Goal: Book appointment/travel/reservation

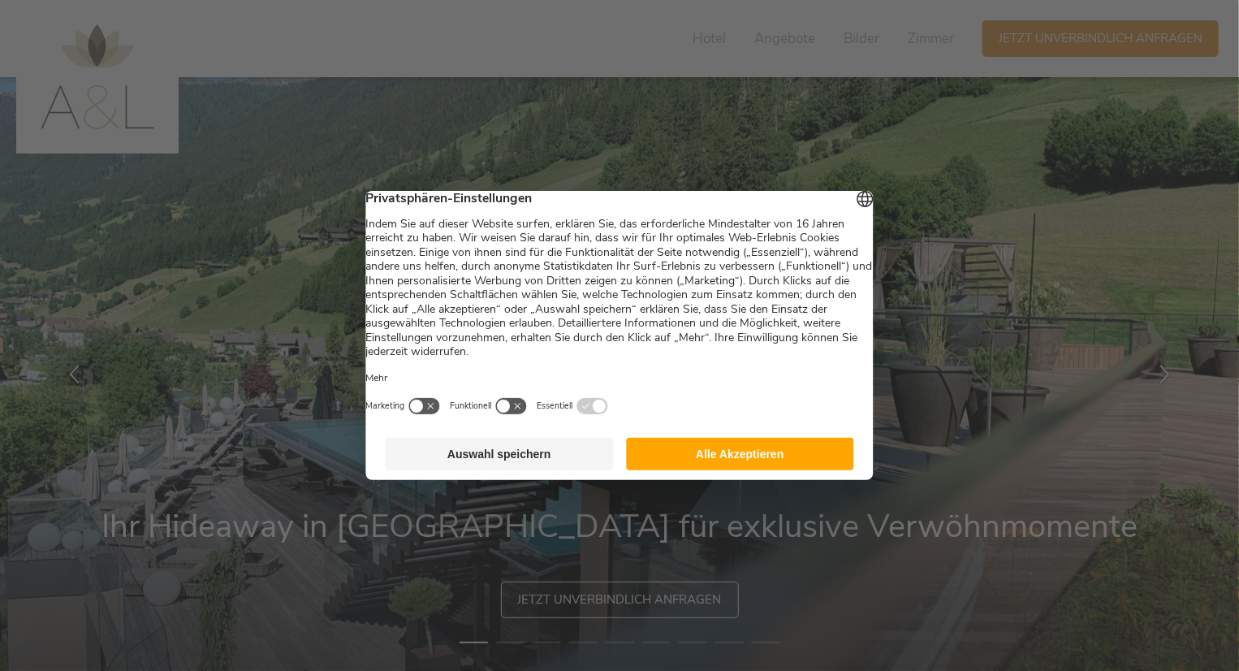
click at [731, 465] on button "Alle Akzeptieren" at bounding box center [740, 454] width 228 height 32
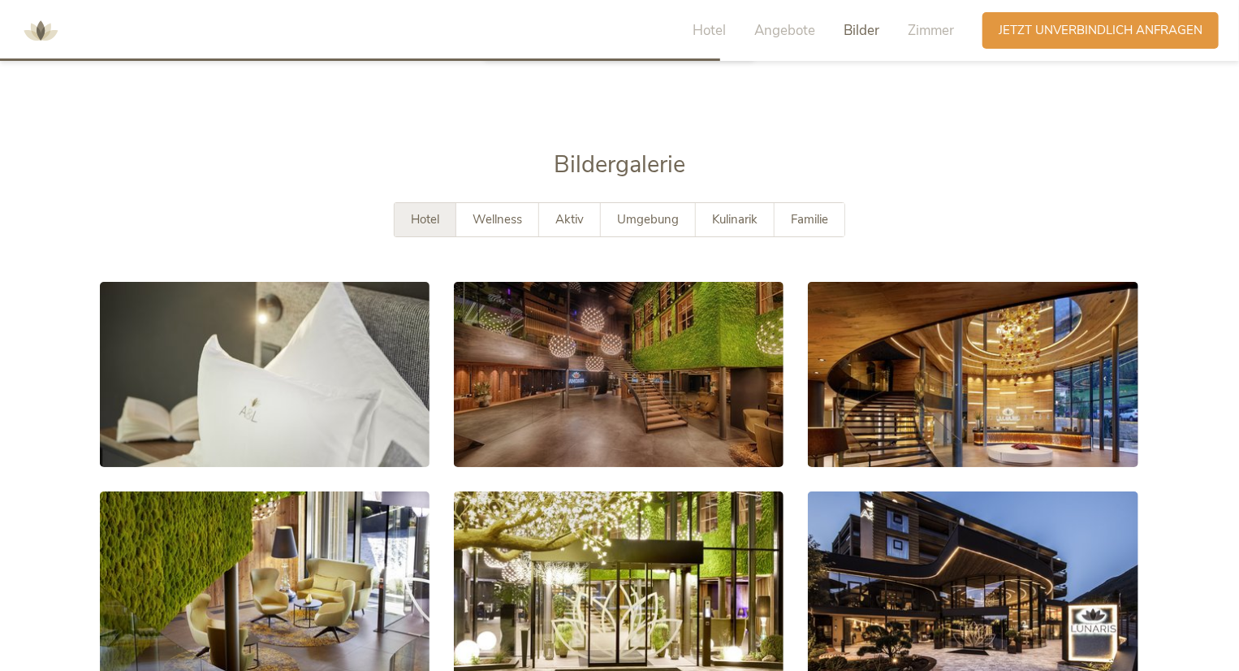
scroll to position [2177, 0]
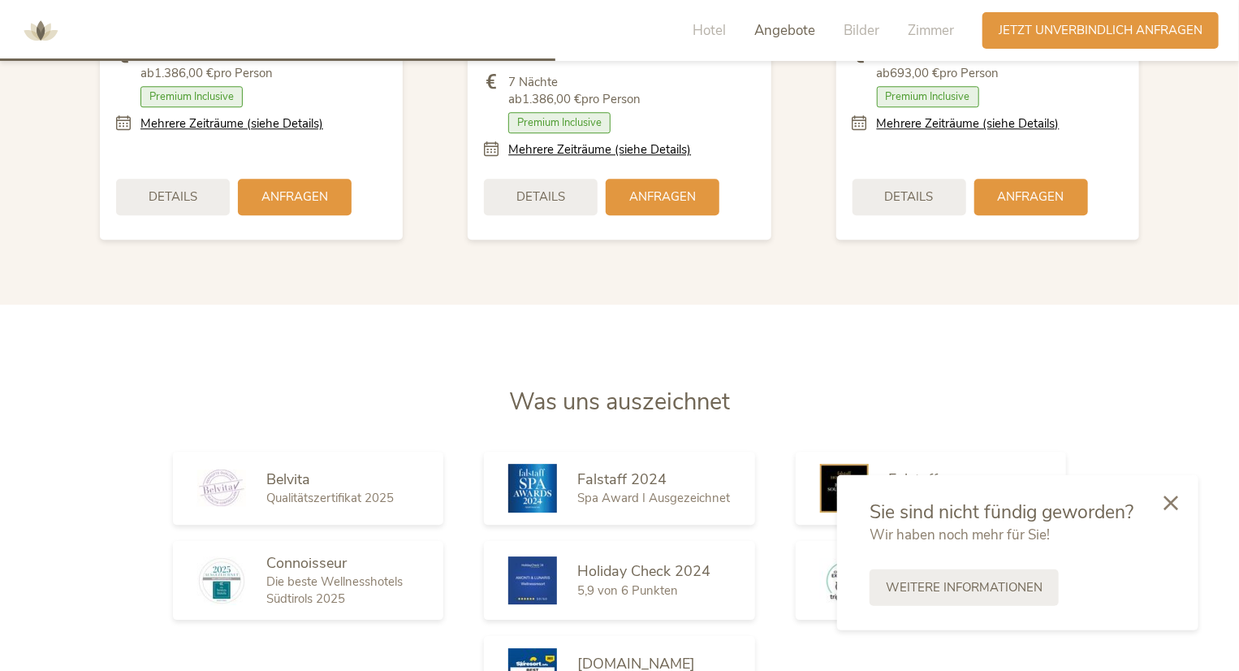
click at [703, 15] on div "Hotel Angebote Bilder Zimmer" at bounding box center [827, 30] width 310 height 37
click at [702, 27] on span "Hotel" at bounding box center [709, 30] width 33 height 19
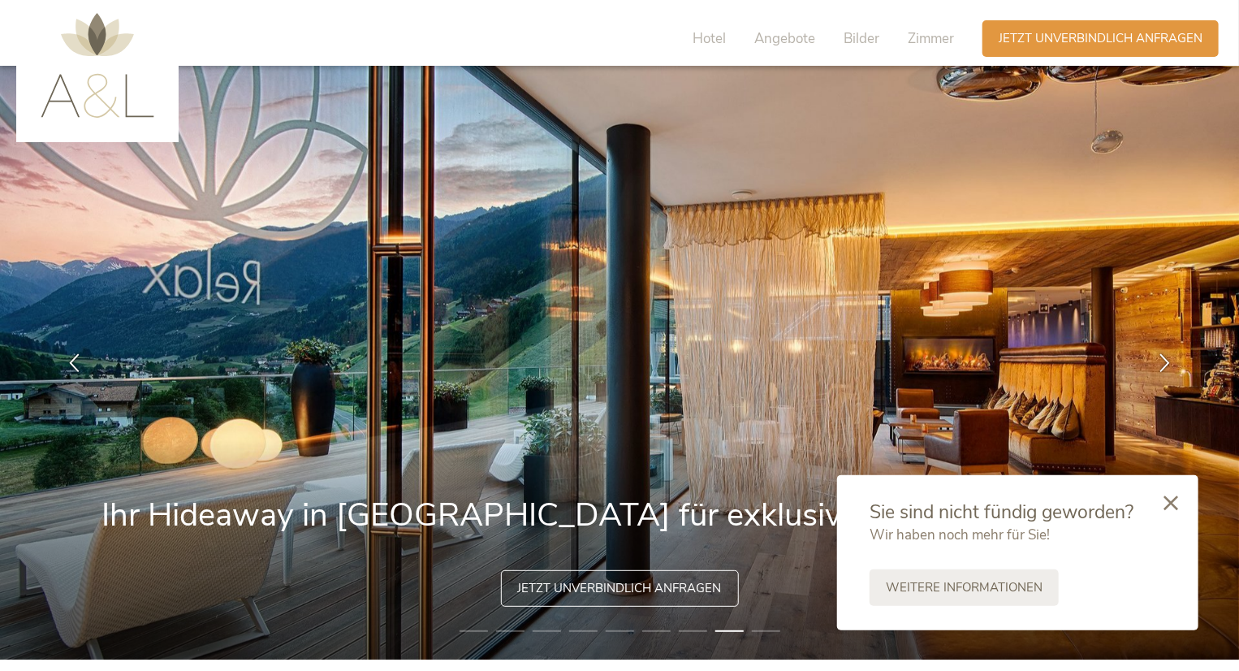
scroll to position [0, 0]
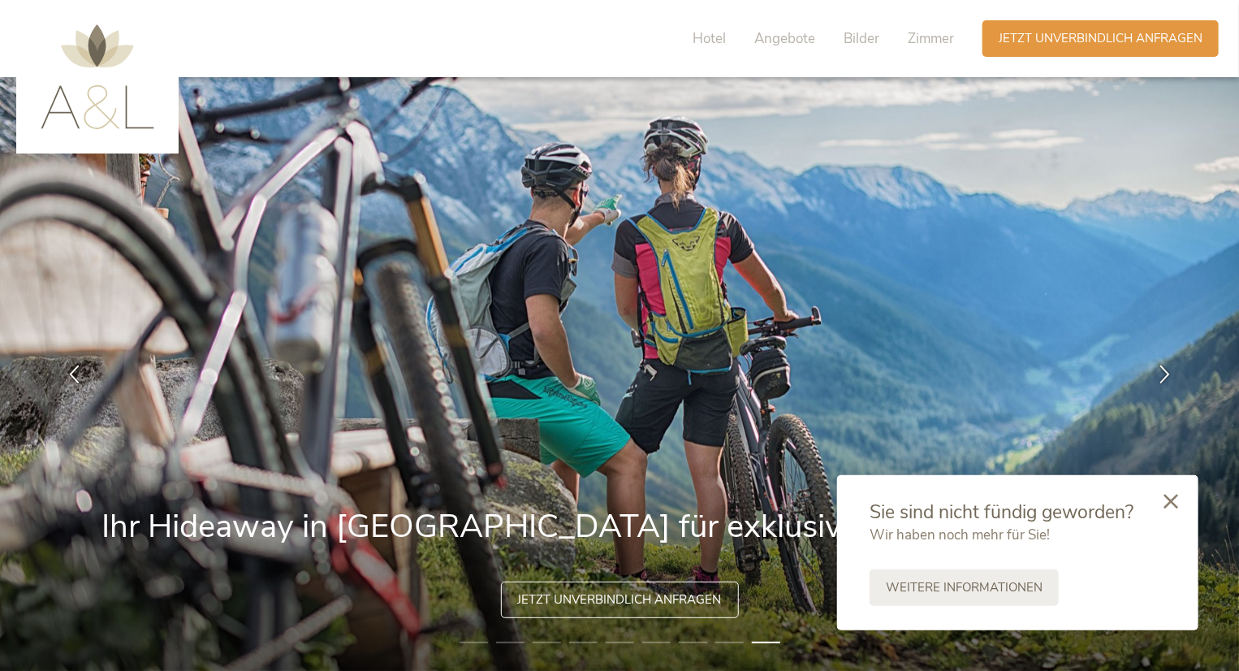
click at [1182, 499] on div at bounding box center [1170, 502] width 55 height 58
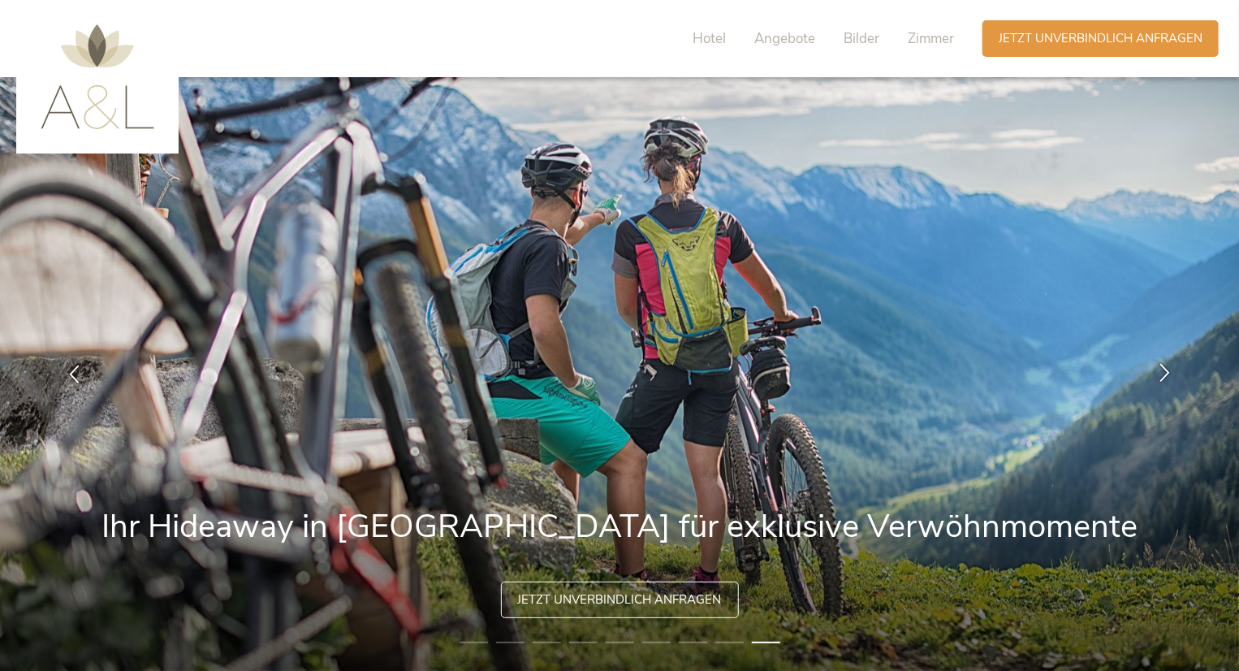
click at [1156, 381] on icon at bounding box center [1164, 372] width 19 height 19
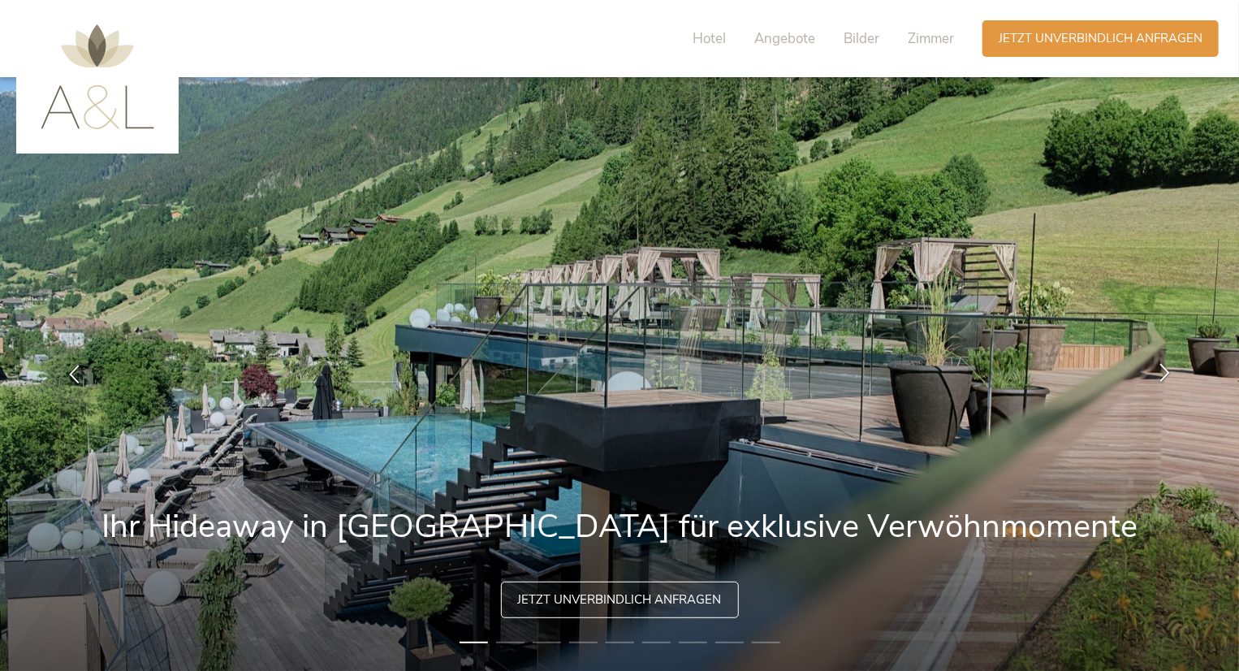
click at [1156, 381] on div at bounding box center [1164, 373] width 51 height 51
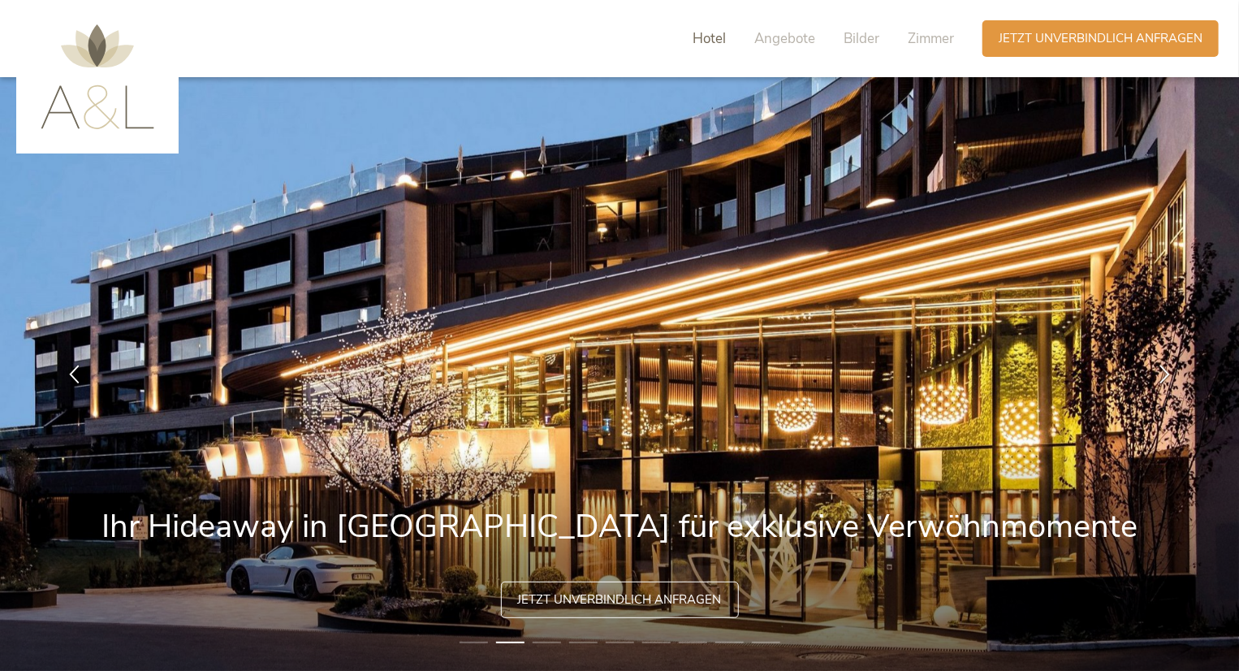
click at [712, 32] on span "Hotel" at bounding box center [709, 38] width 33 height 19
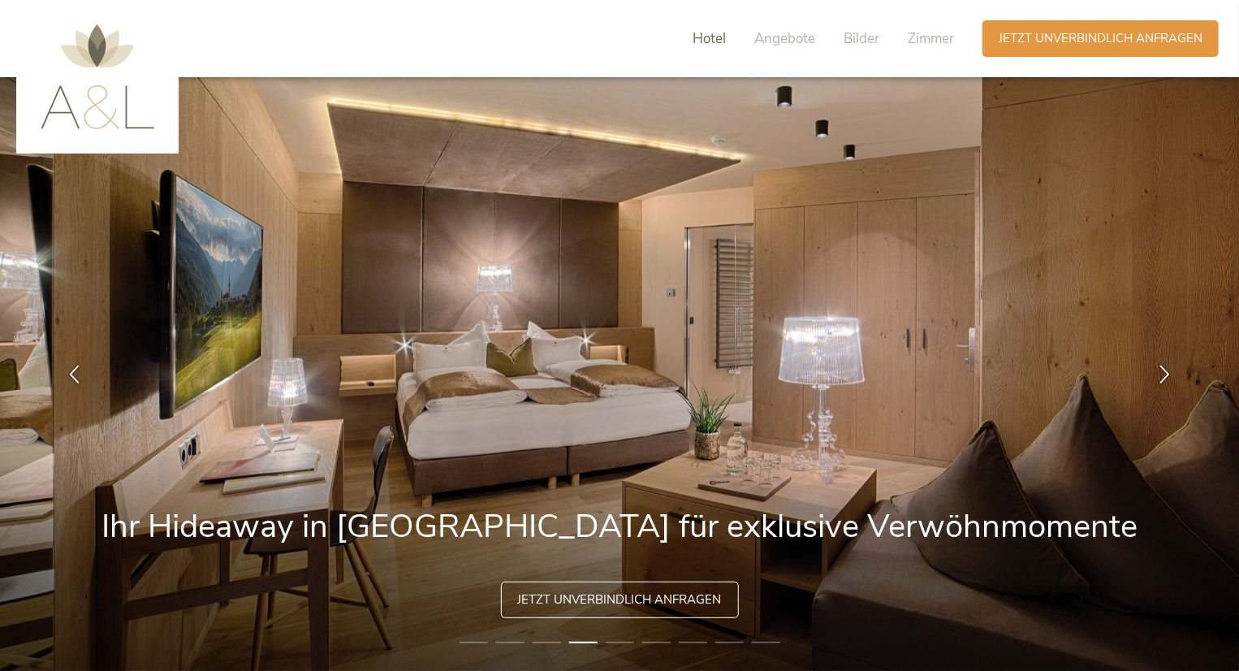
click at [711, 41] on span "Hotel" at bounding box center [709, 38] width 33 height 19
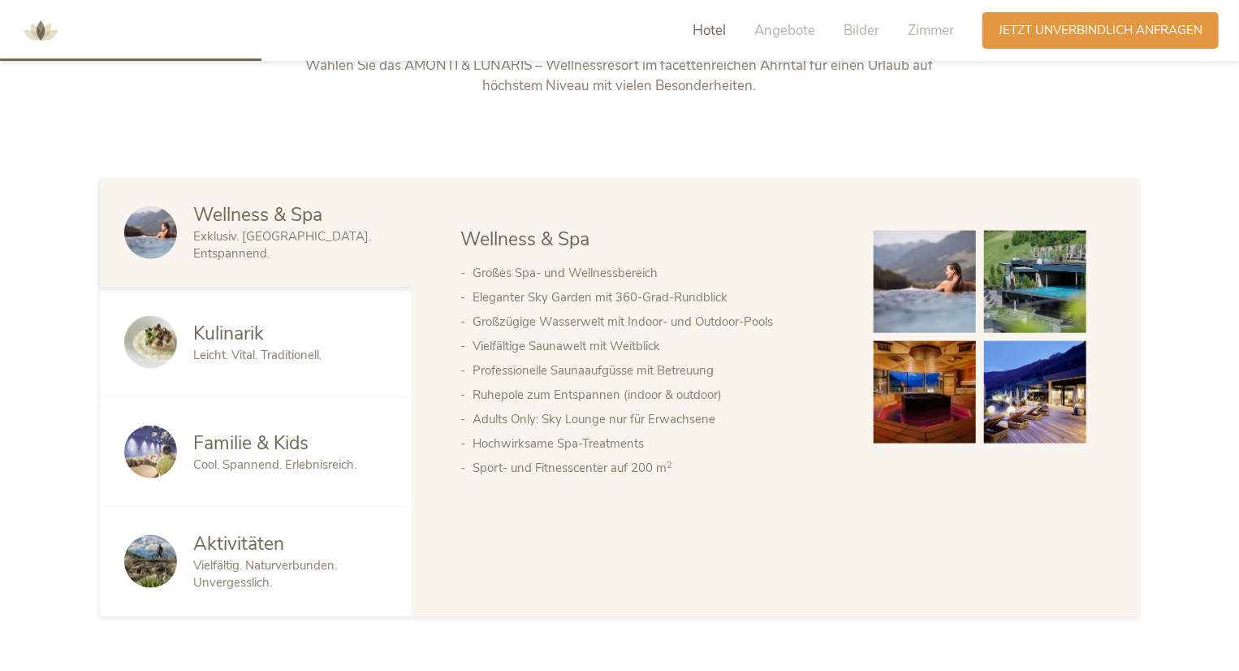
scroll to position [1056, 0]
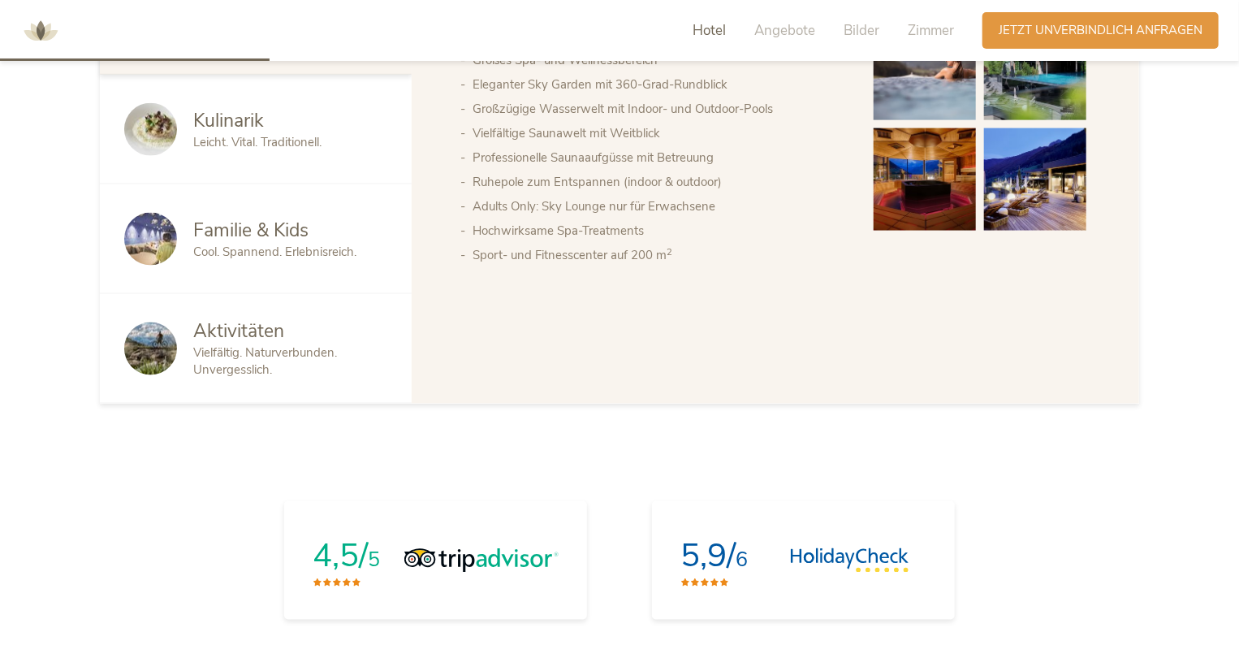
click at [269, 332] on span "Aktivitäten" at bounding box center [238, 330] width 91 height 25
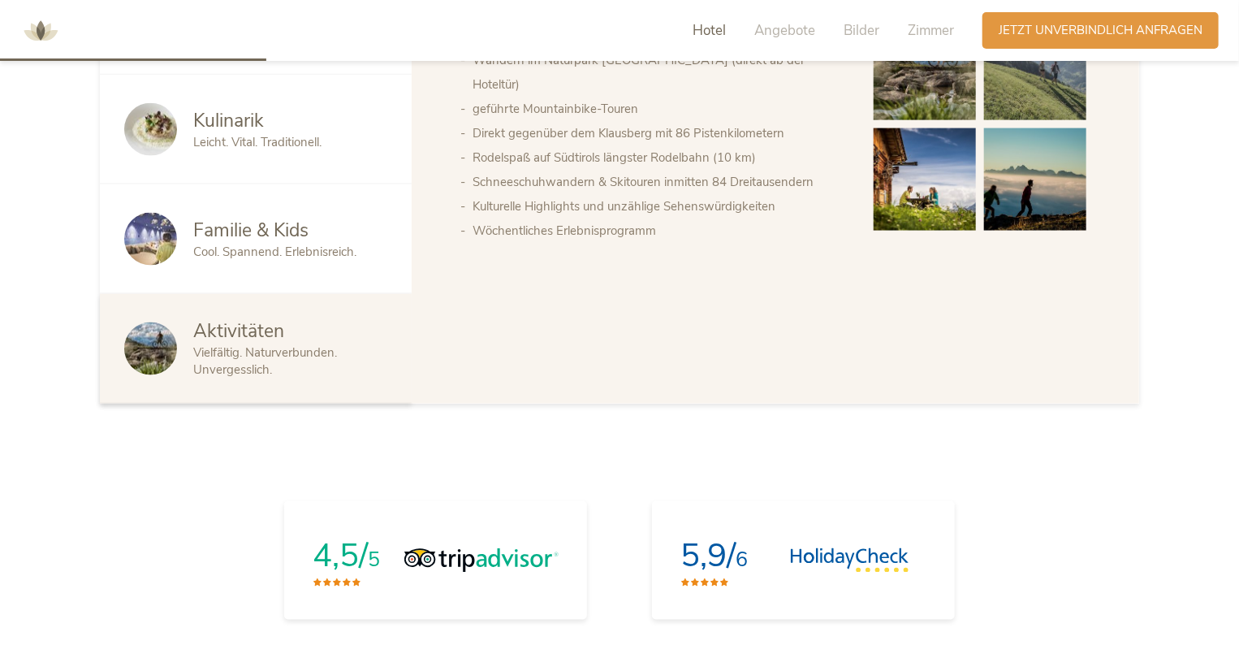
scroll to position [812, 0]
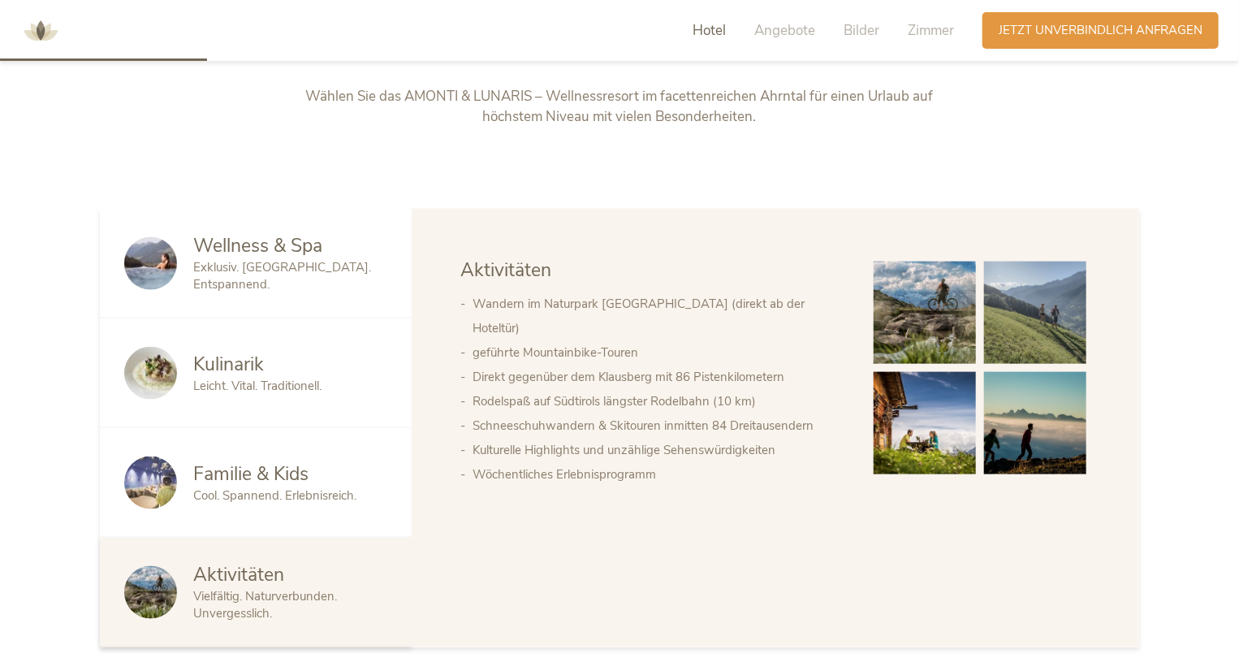
click at [934, 290] on img at bounding box center [925, 312] width 102 height 102
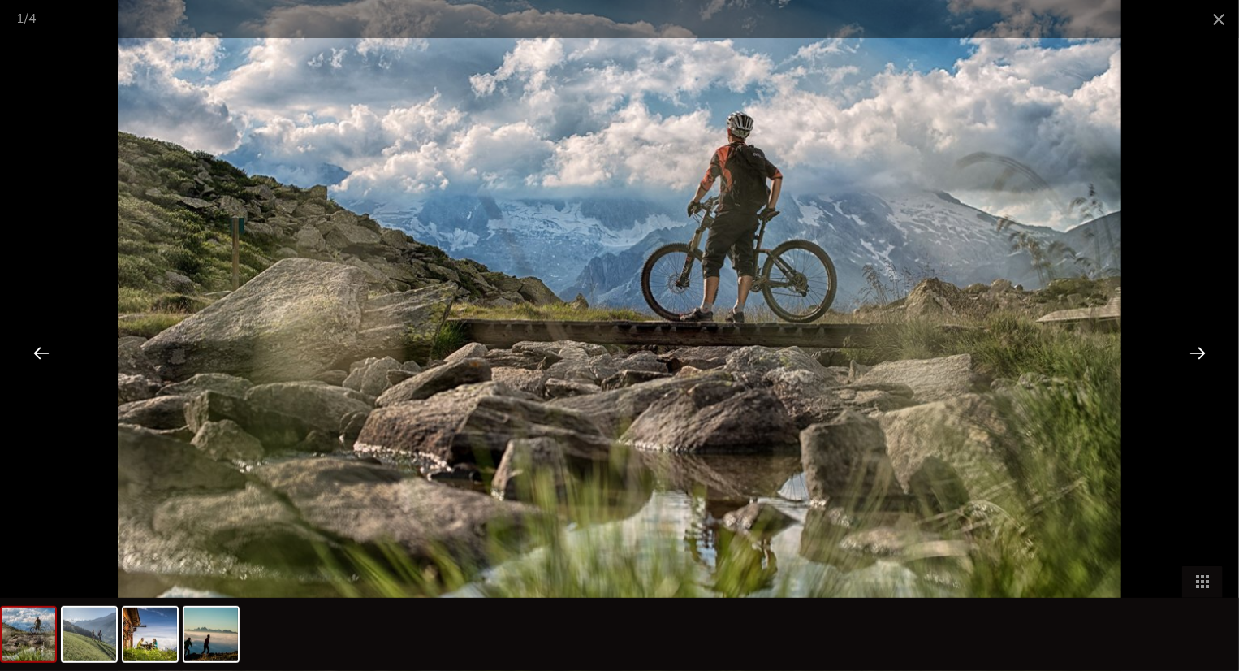
click at [1202, 346] on div at bounding box center [1197, 352] width 50 height 50
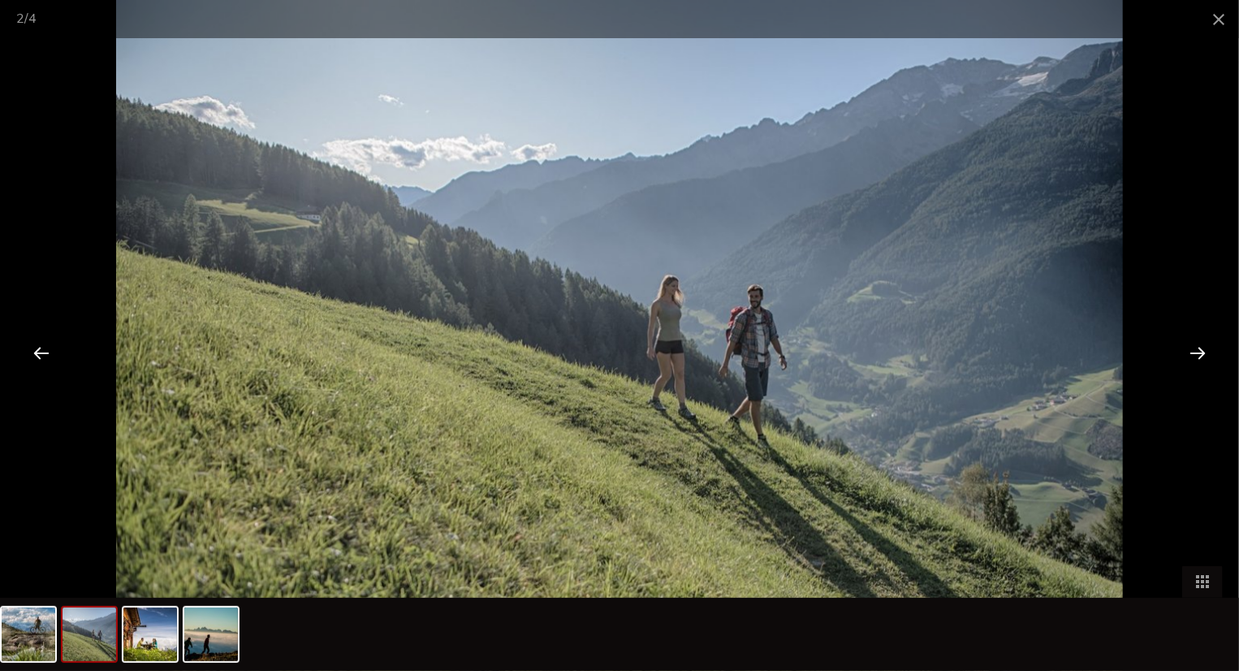
click at [1202, 346] on div at bounding box center [1197, 352] width 50 height 50
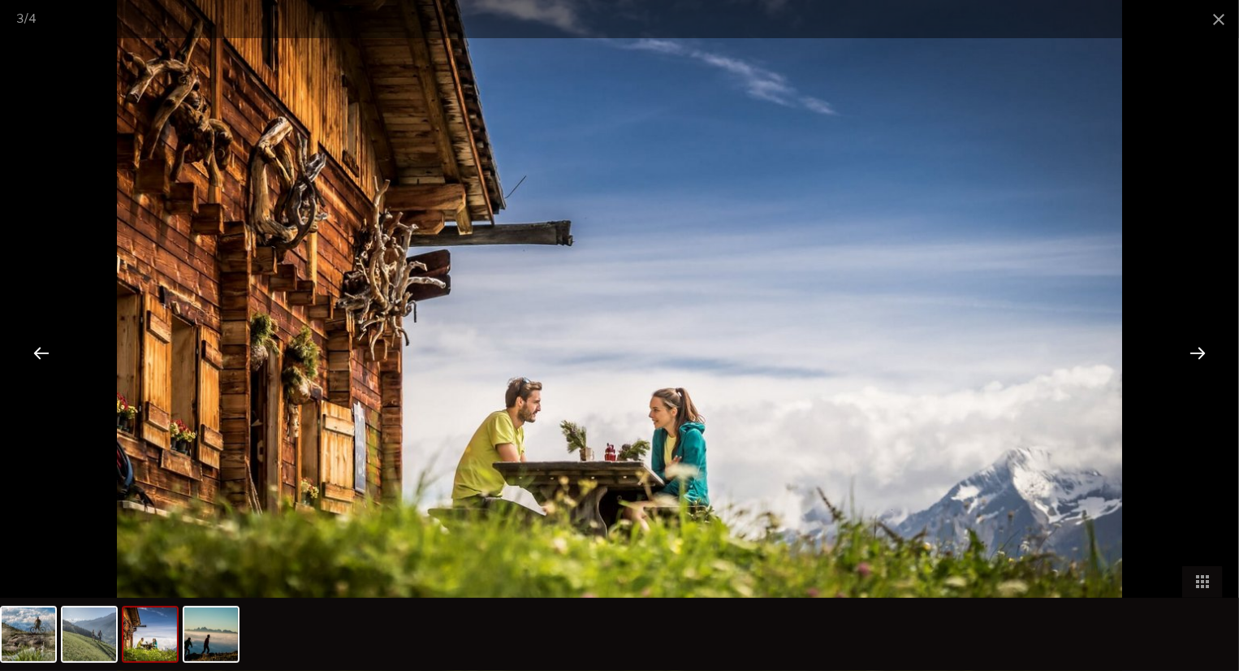
click at [1202, 346] on div at bounding box center [1197, 352] width 50 height 50
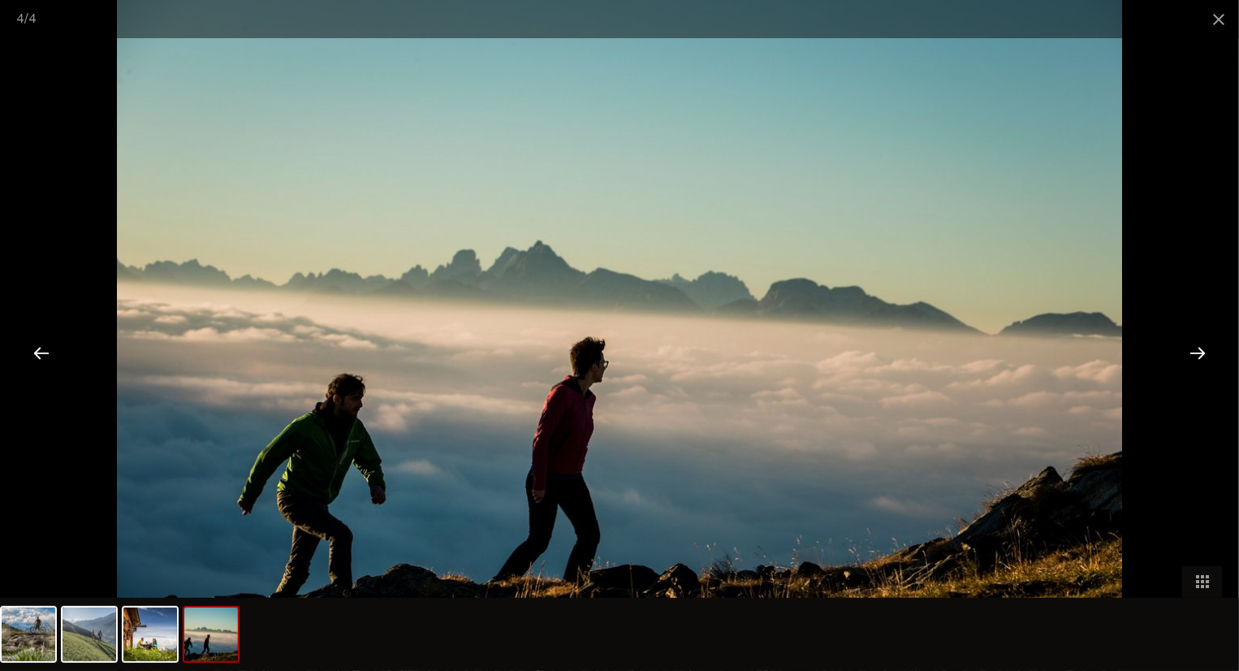
click at [1202, 346] on div at bounding box center [1197, 352] width 50 height 50
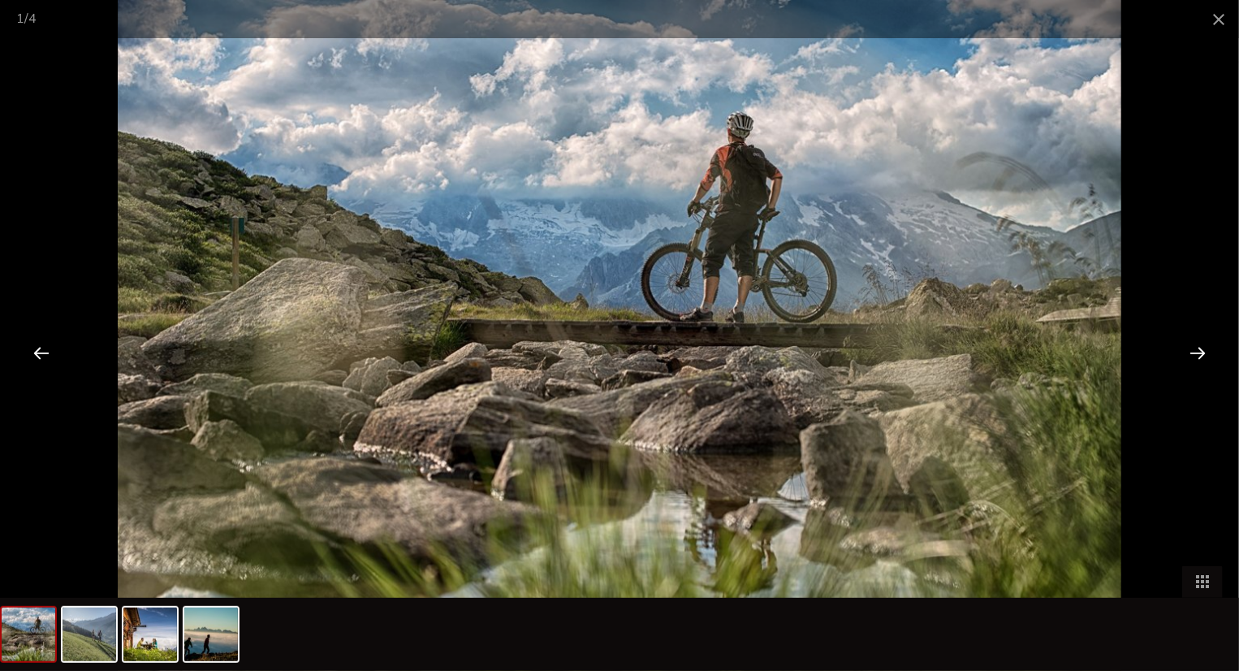
click at [1202, 346] on div at bounding box center [1197, 352] width 50 height 50
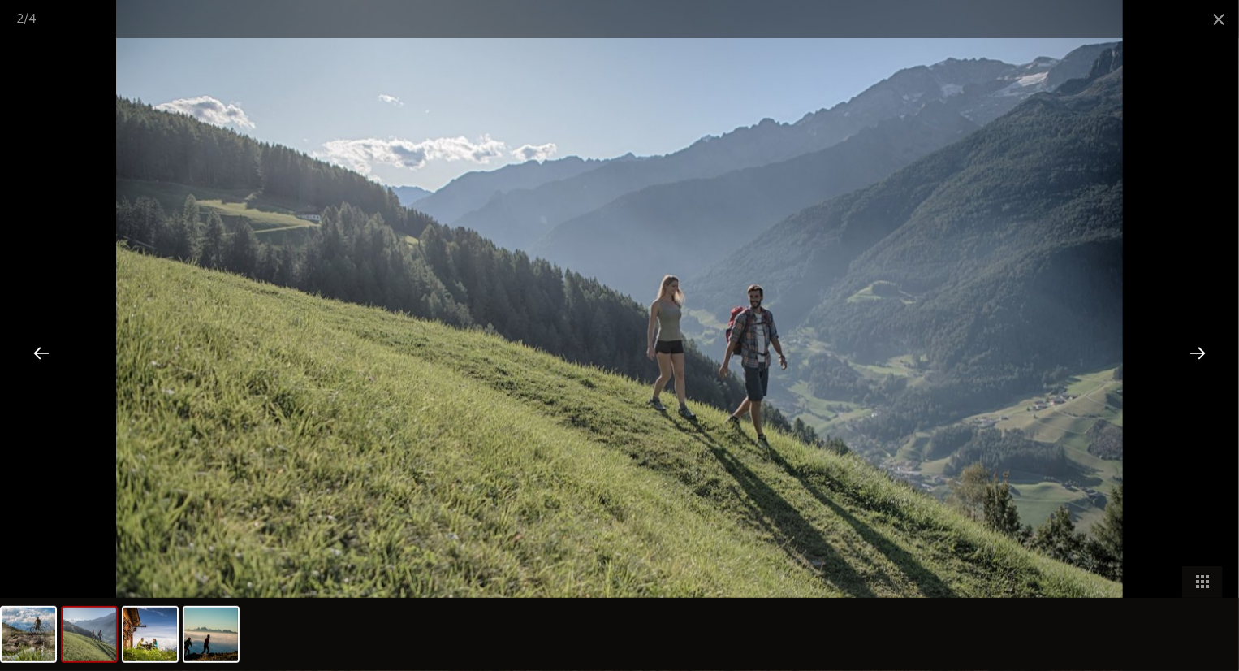
click at [1202, 346] on div at bounding box center [1197, 352] width 50 height 50
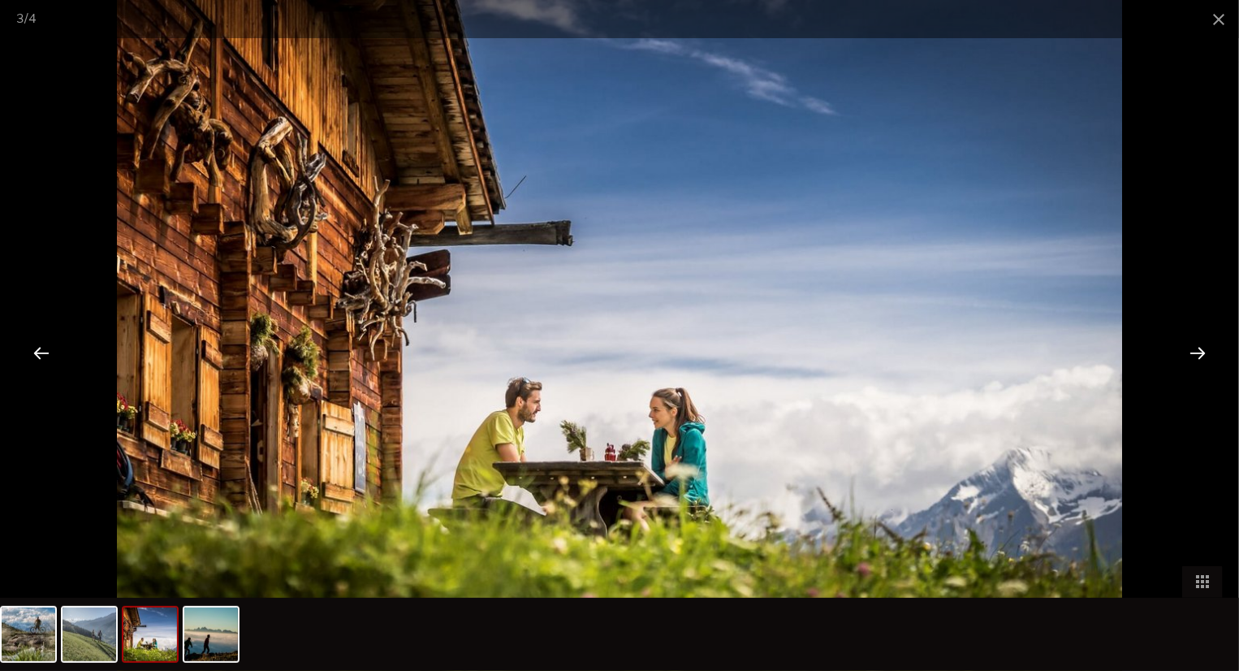
click at [1202, 346] on div at bounding box center [1197, 352] width 50 height 50
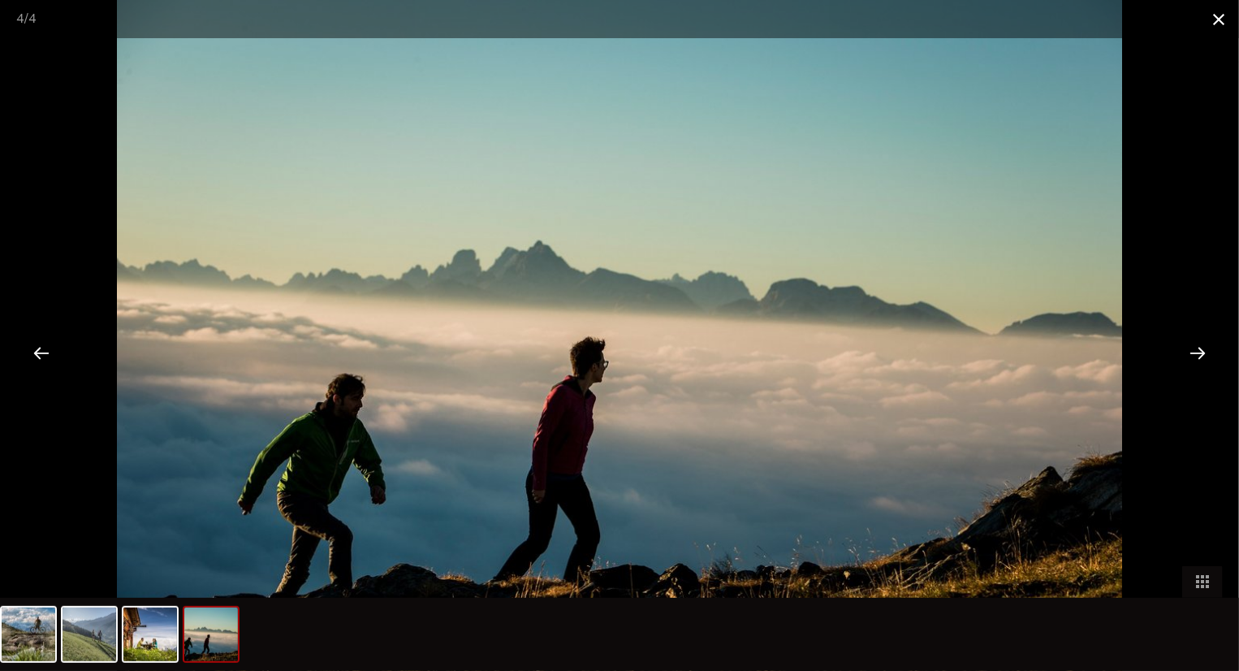
click at [1218, 18] on span at bounding box center [1218, 19] width 41 height 38
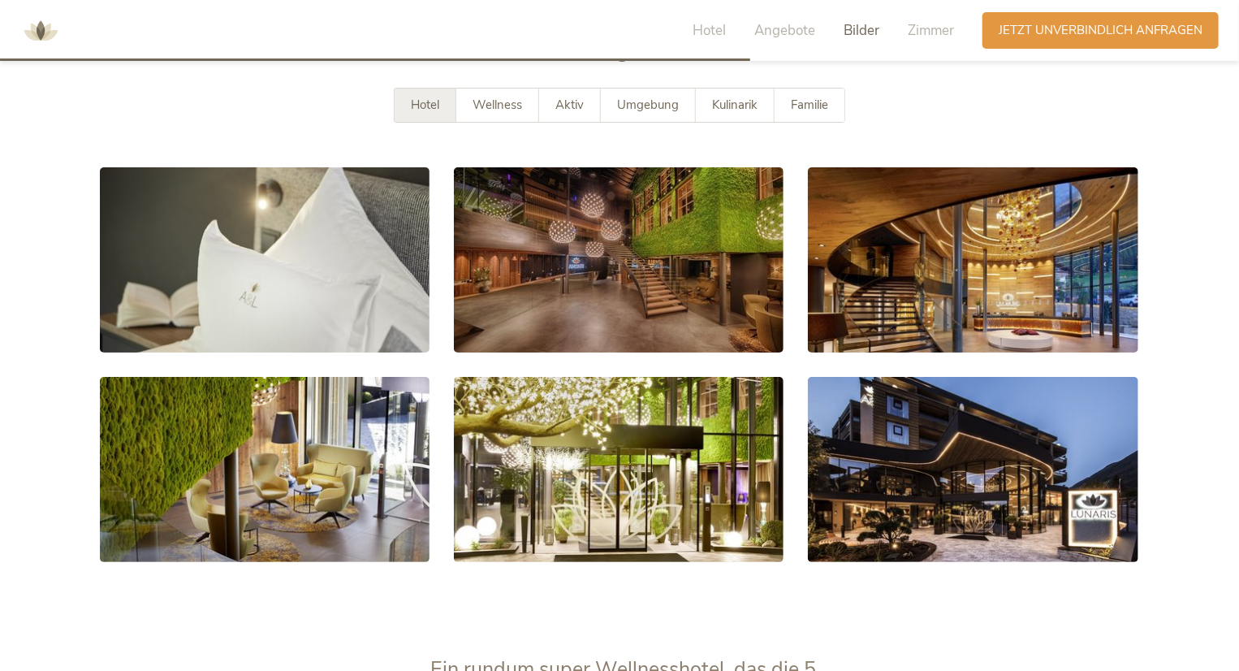
scroll to position [2842, 0]
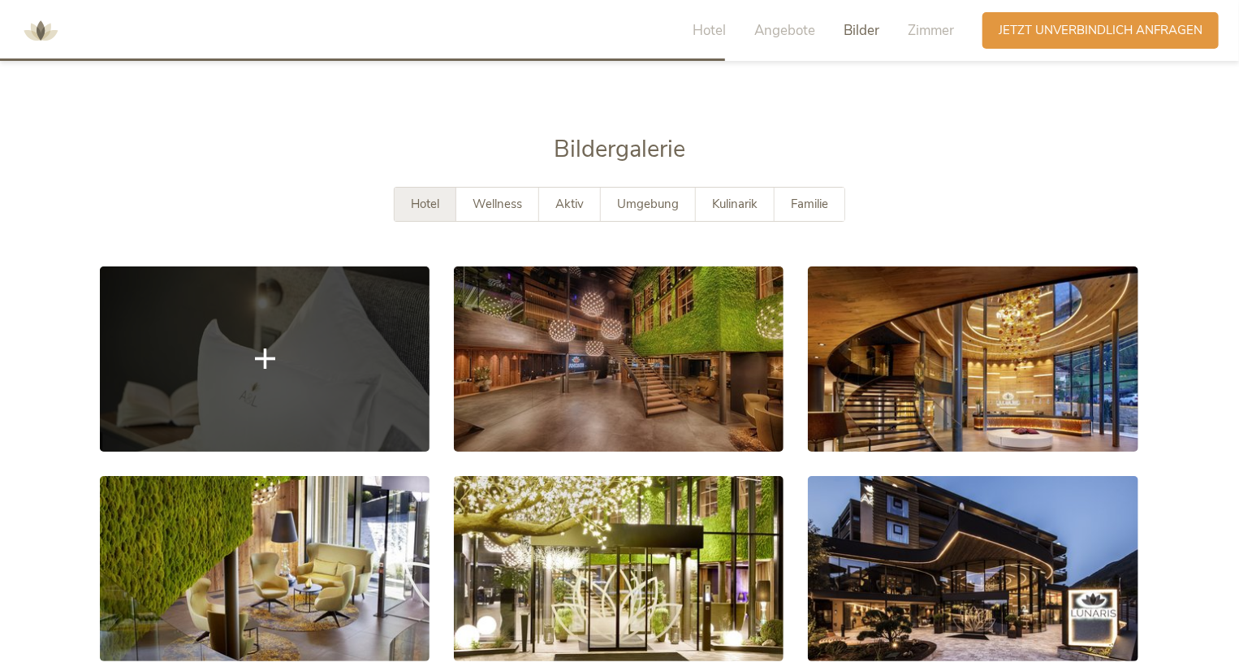
click at [319, 405] on link at bounding box center [265, 358] width 330 height 185
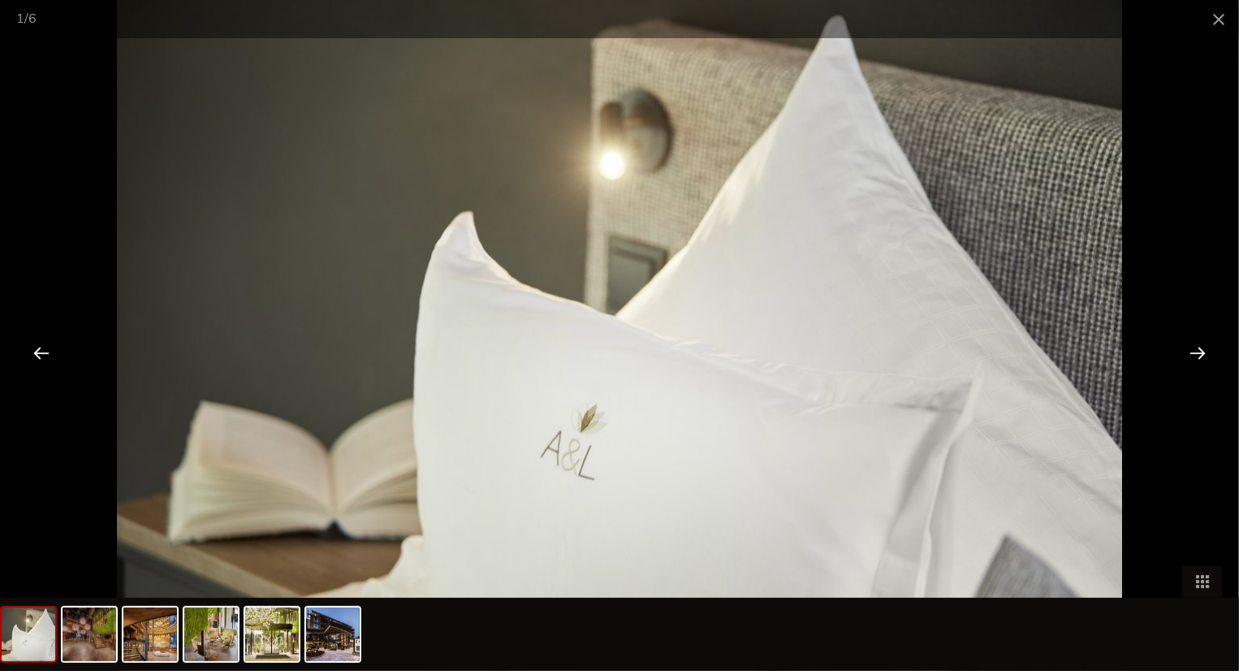
click at [1205, 349] on div at bounding box center [1197, 352] width 50 height 50
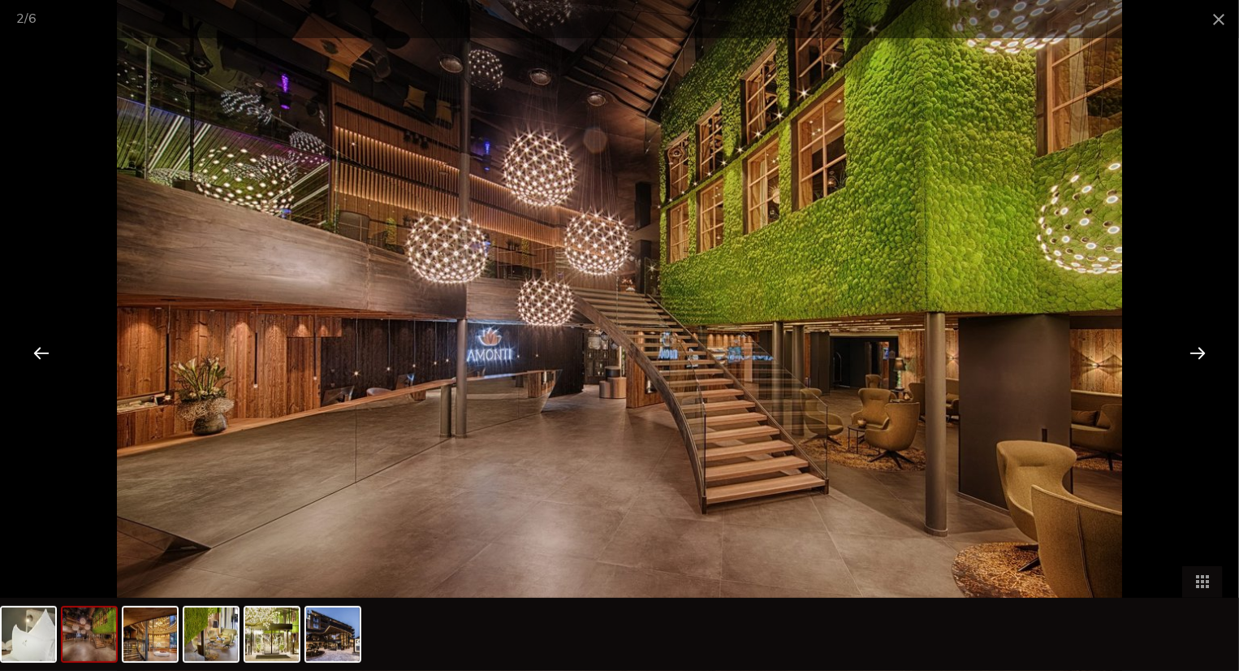
click at [1205, 349] on div at bounding box center [1197, 352] width 50 height 50
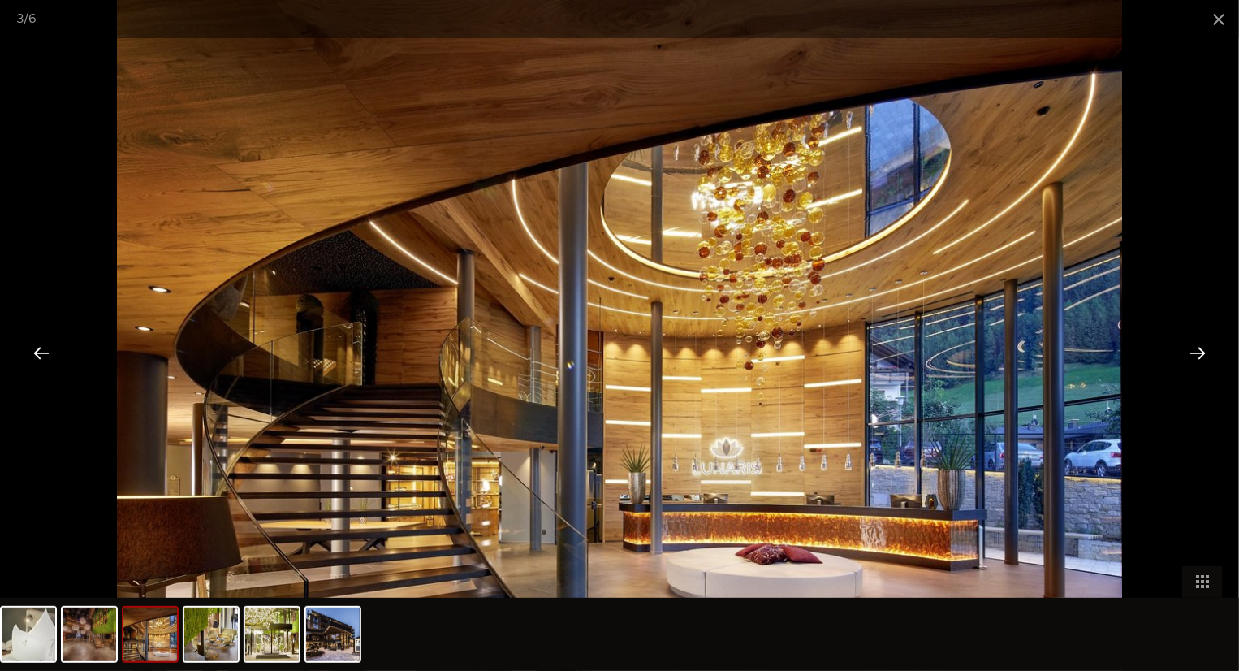
click at [1205, 349] on div at bounding box center [1197, 352] width 50 height 50
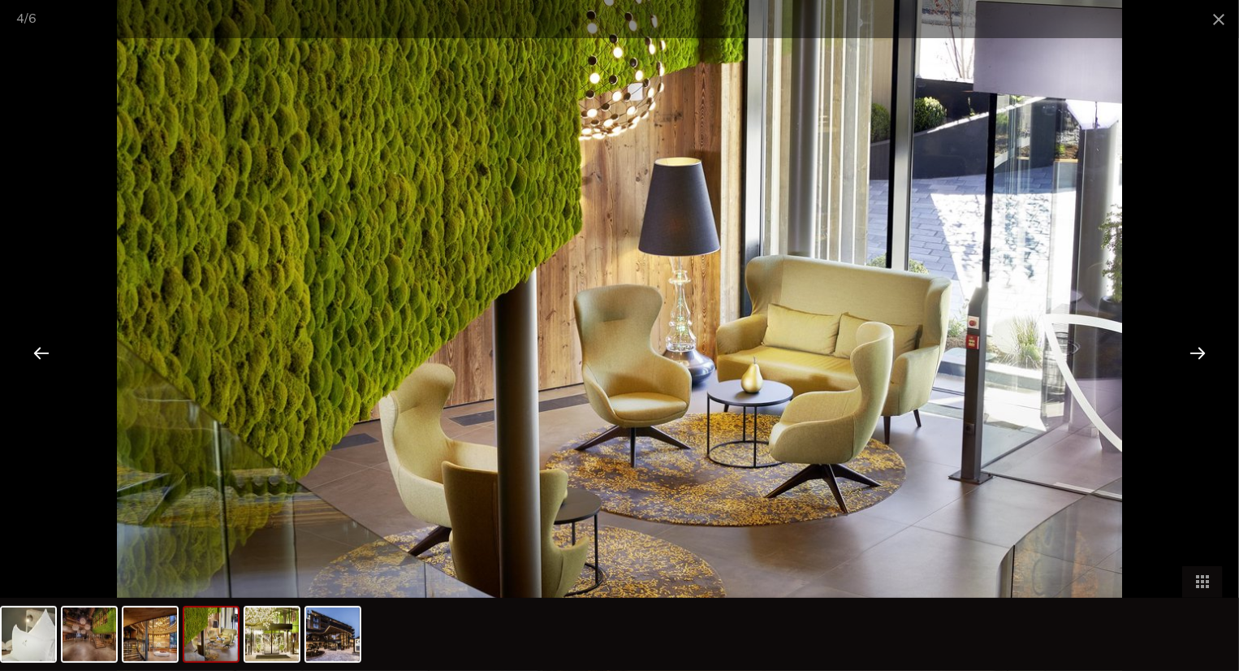
click at [1205, 349] on div at bounding box center [1197, 352] width 50 height 50
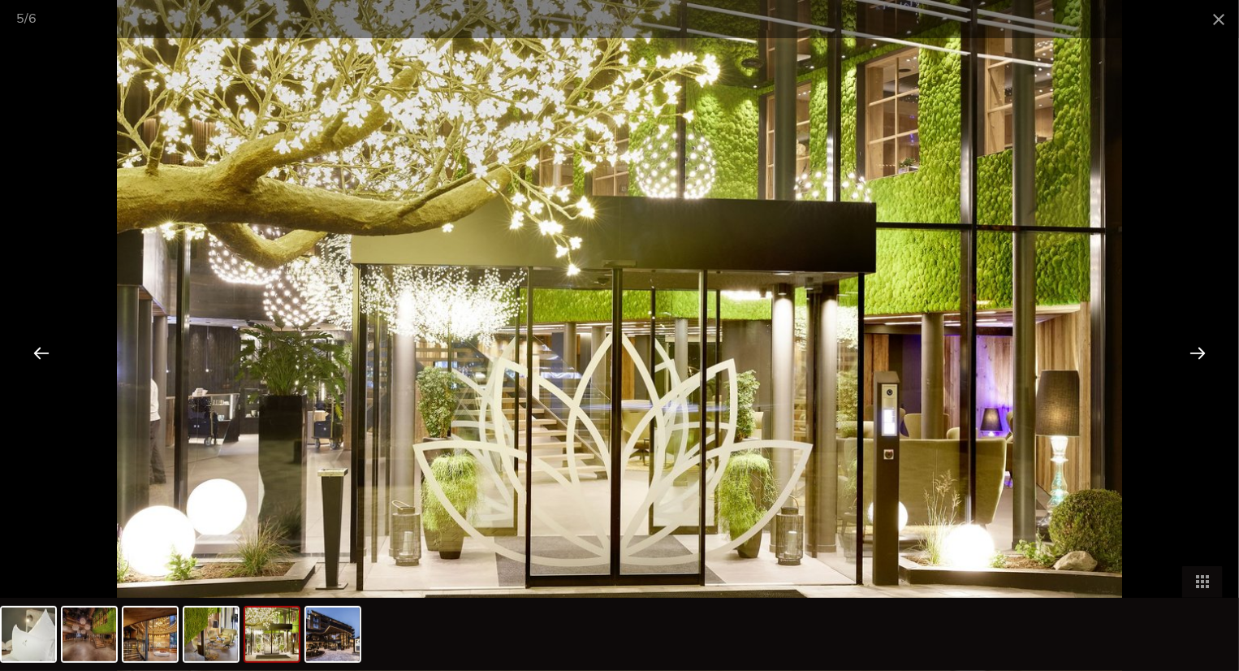
click at [1205, 349] on div at bounding box center [1197, 352] width 50 height 50
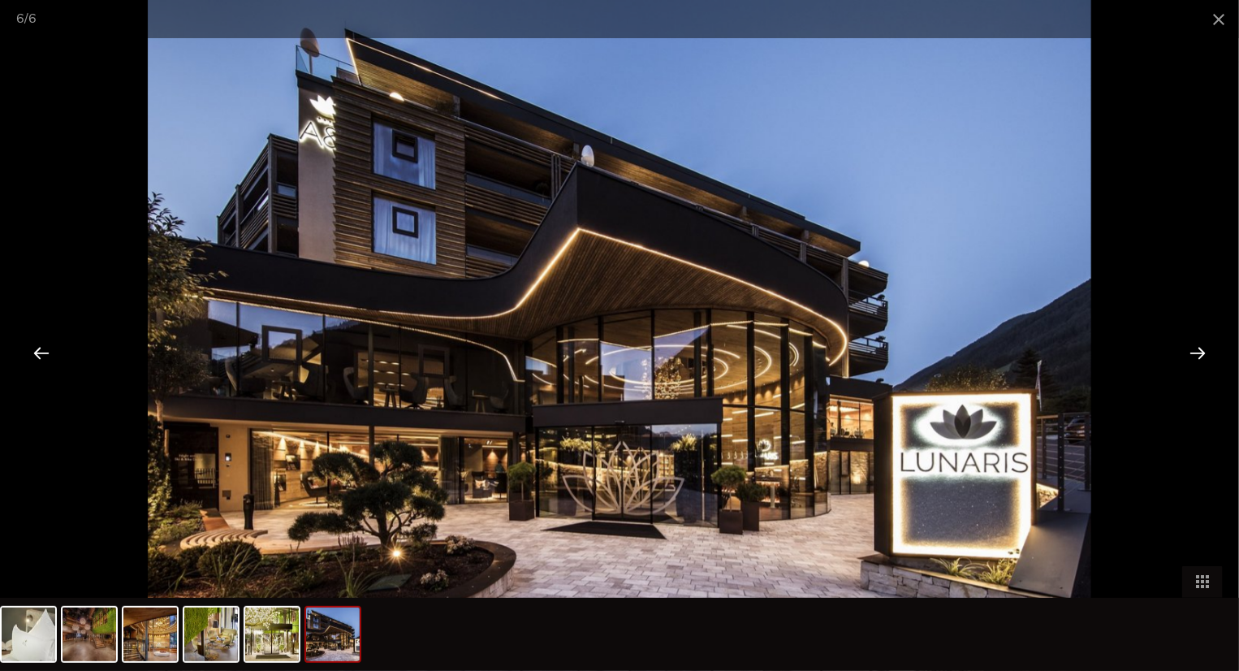
click at [1202, 359] on div at bounding box center [1197, 352] width 50 height 50
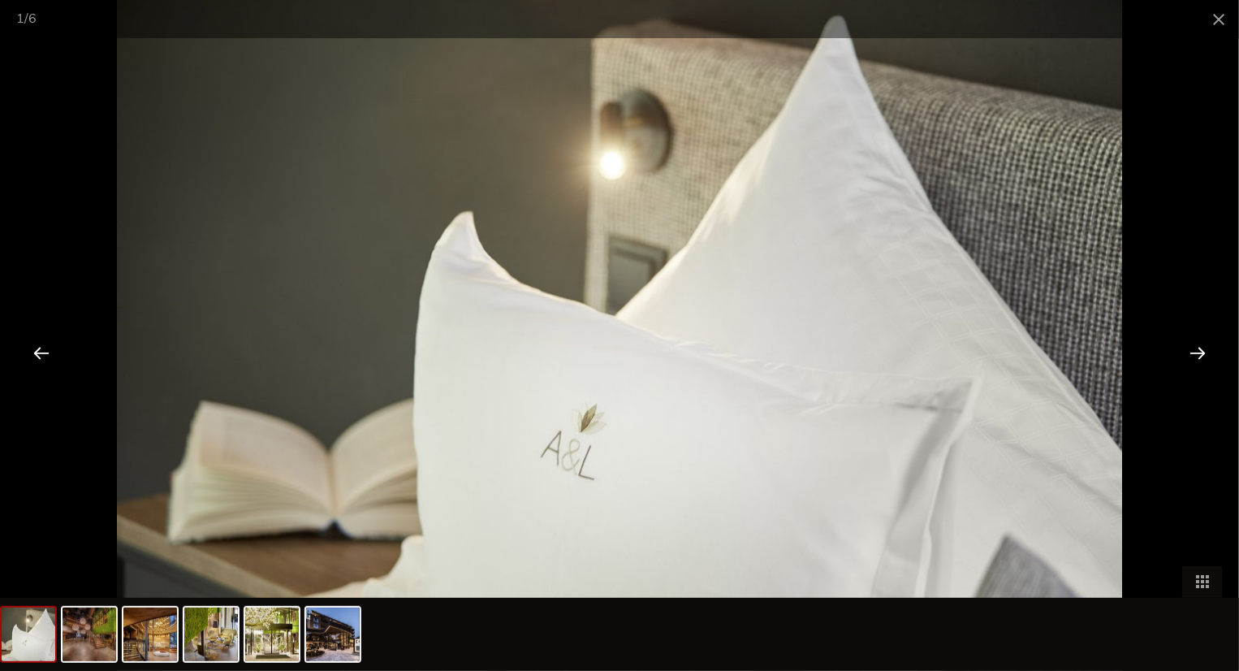
click at [1202, 359] on div at bounding box center [1197, 352] width 50 height 50
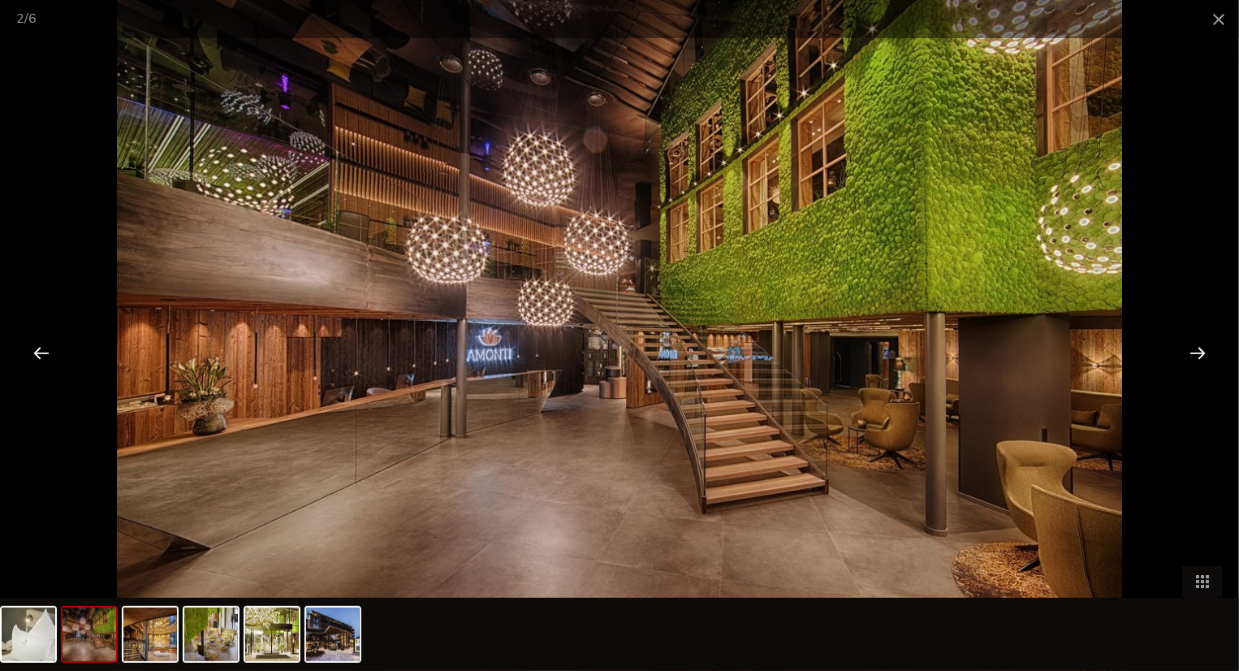
click at [1202, 359] on div at bounding box center [1197, 352] width 50 height 50
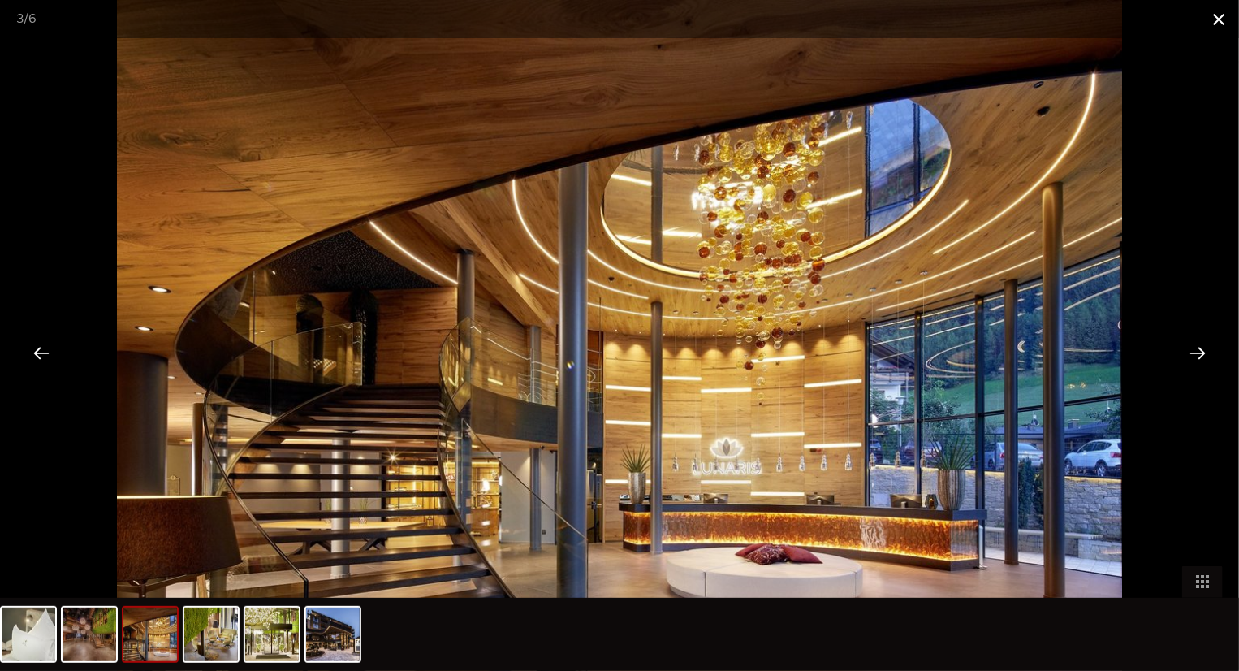
click at [1217, 24] on span at bounding box center [1218, 19] width 41 height 38
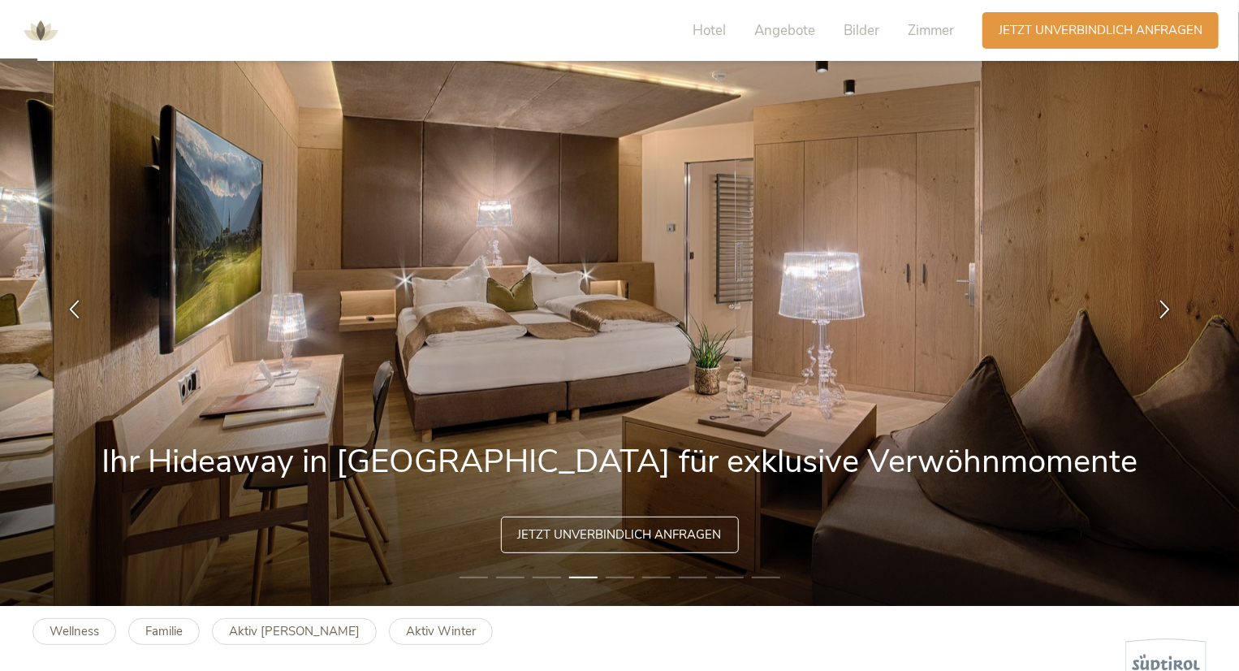
scroll to position [0, 0]
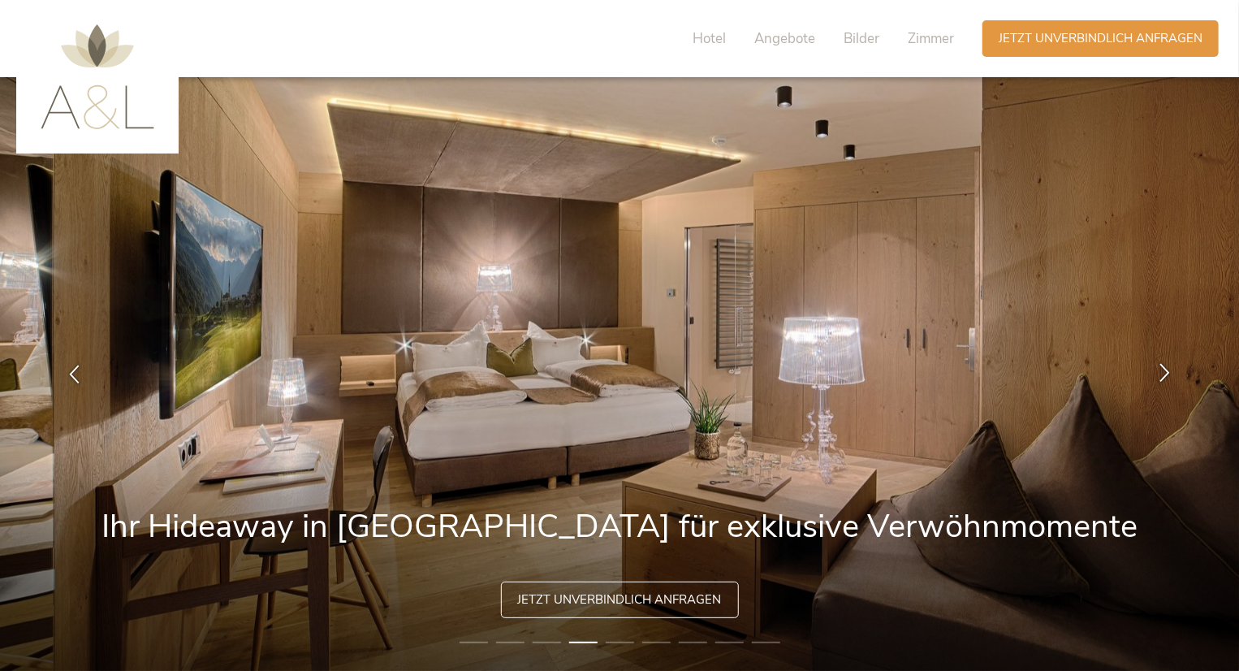
click at [1155, 372] on icon at bounding box center [1164, 372] width 19 height 19
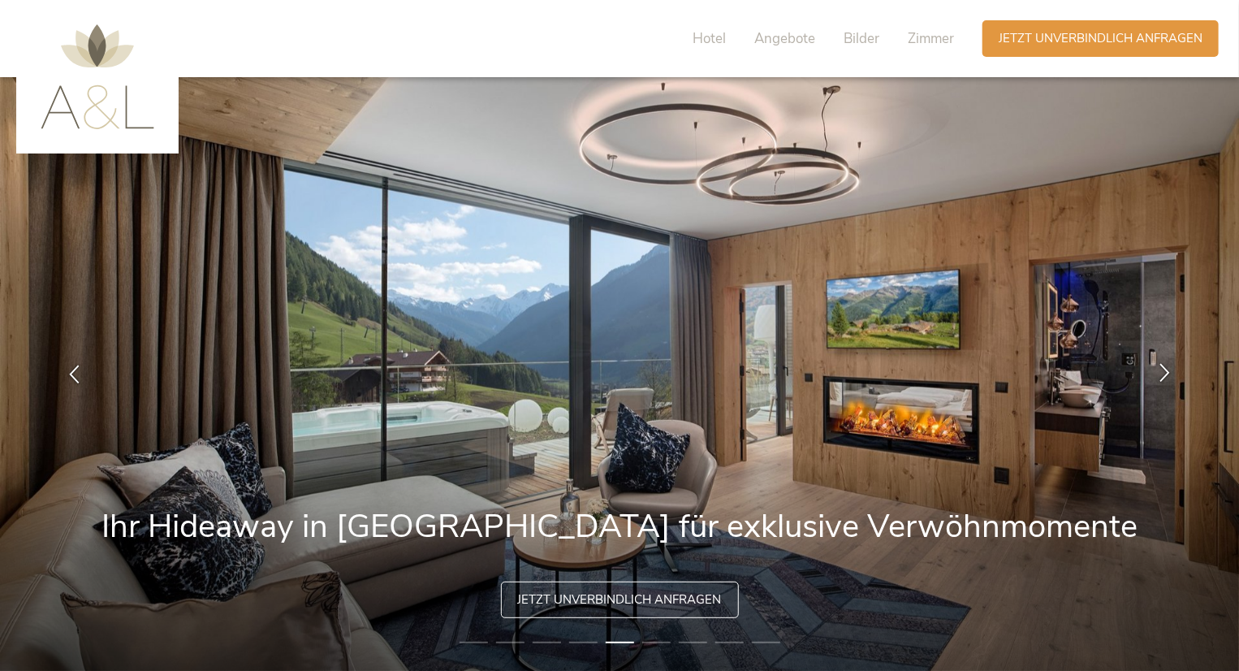
click at [1156, 372] on icon at bounding box center [1164, 372] width 19 height 19
click at [1163, 370] on icon at bounding box center [1164, 372] width 19 height 19
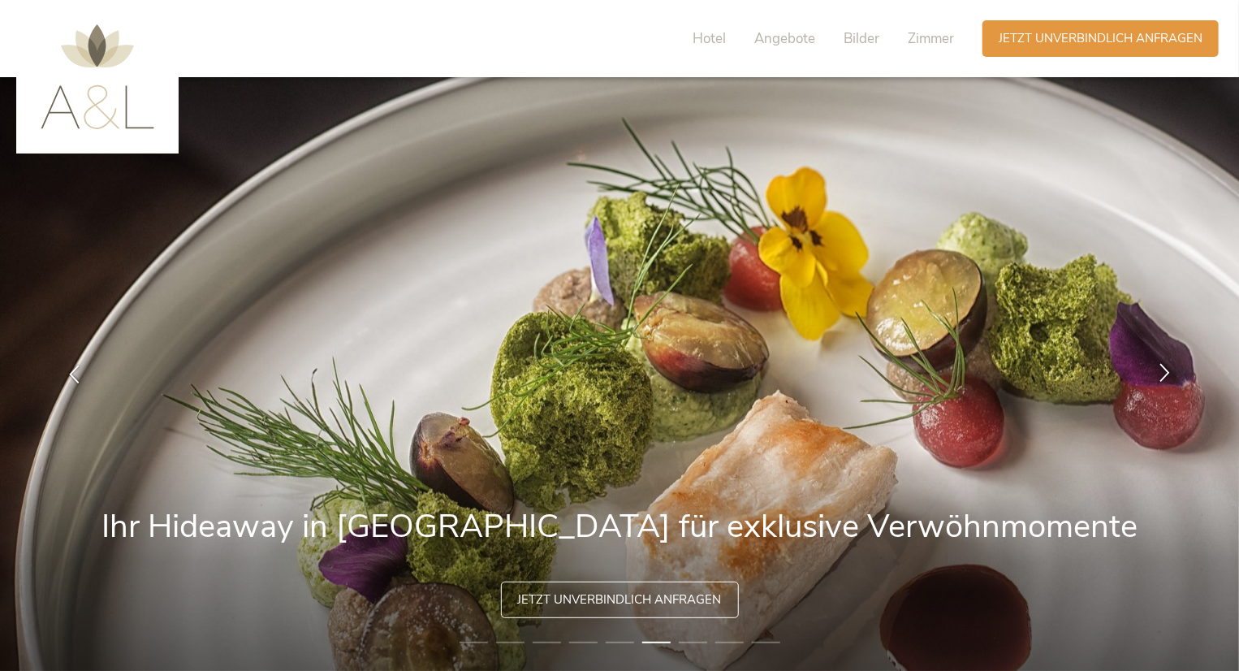
click at [1163, 370] on icon at bounding box center [1164, 372] width 19 height 19
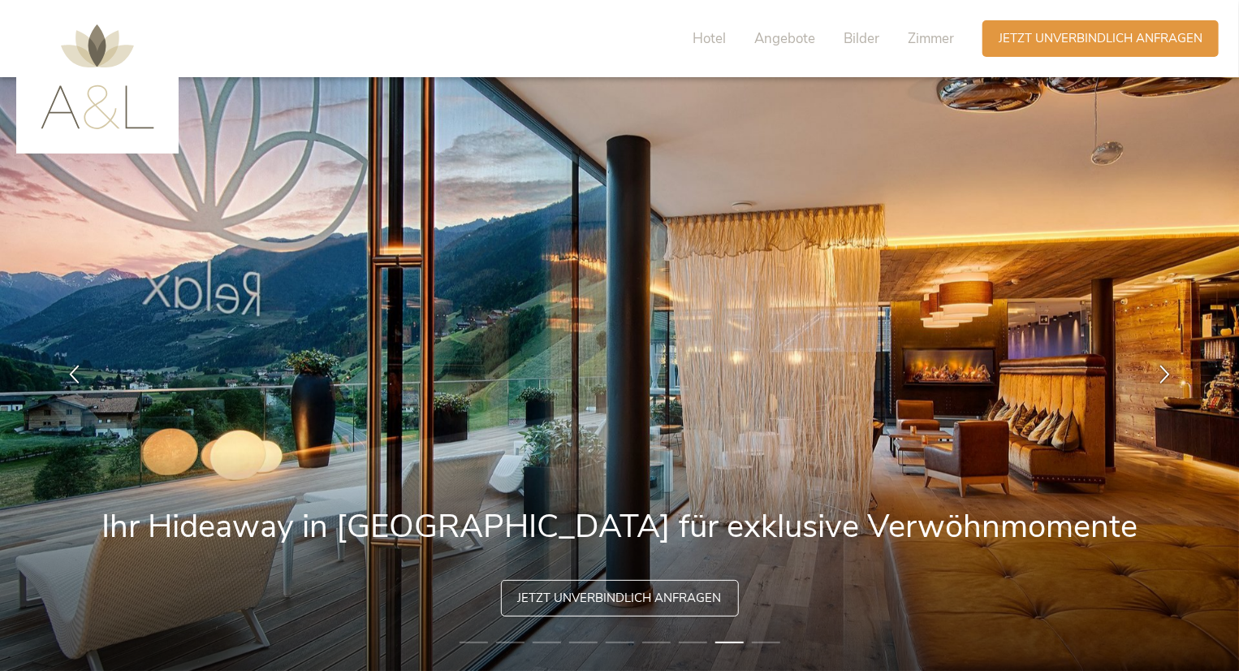
click at [587, 613] on div "Jetzt unverbindlich anfragen" at bounding box center [620, 598] width 238 height 37
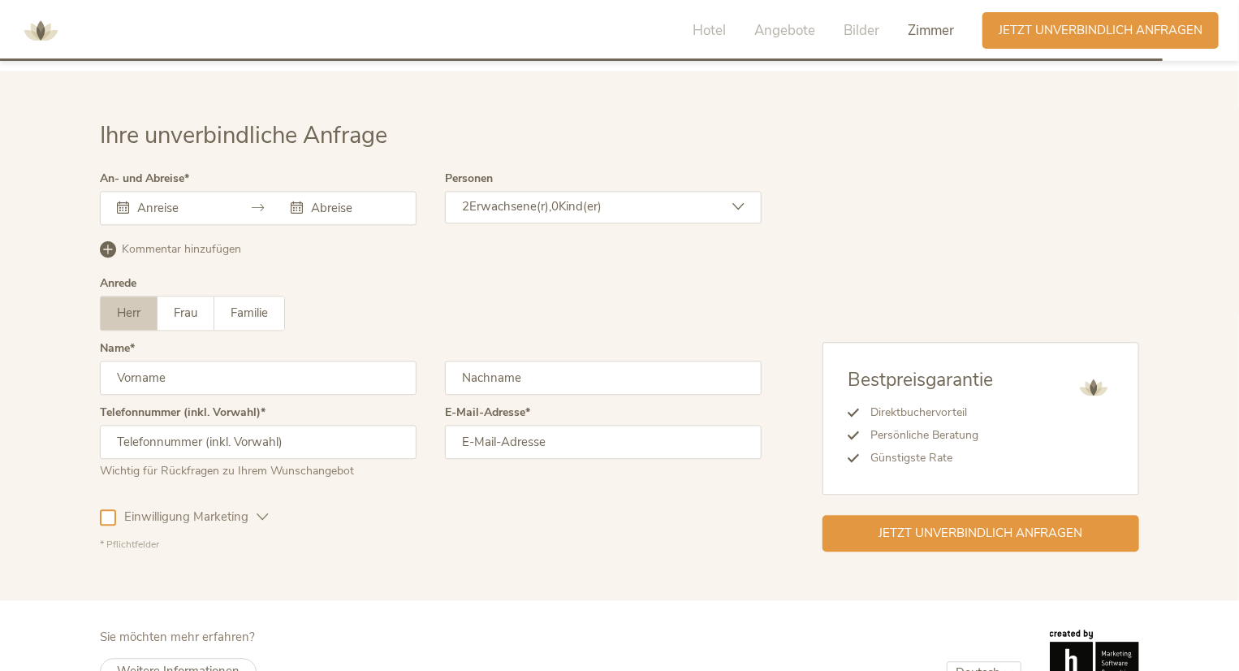
scroll to position [4852, 0]
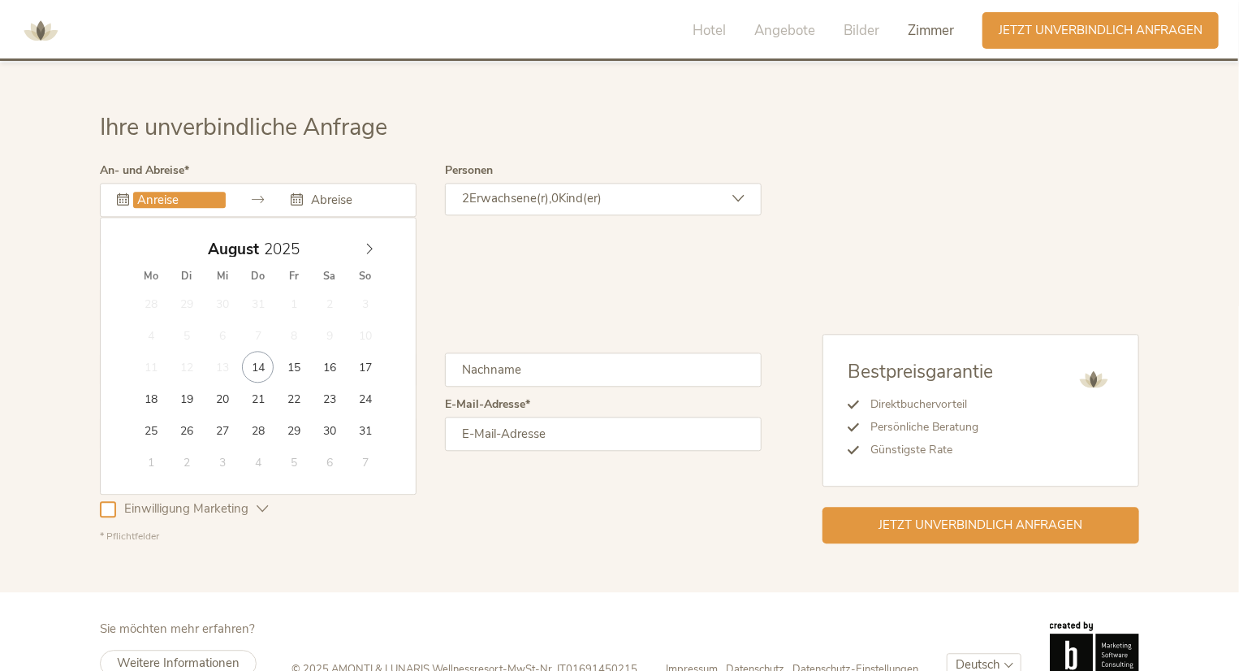
click at [151, 192] on input "text" at bounding box center [179, 200] width 93 height 16
type input "[DATE]"
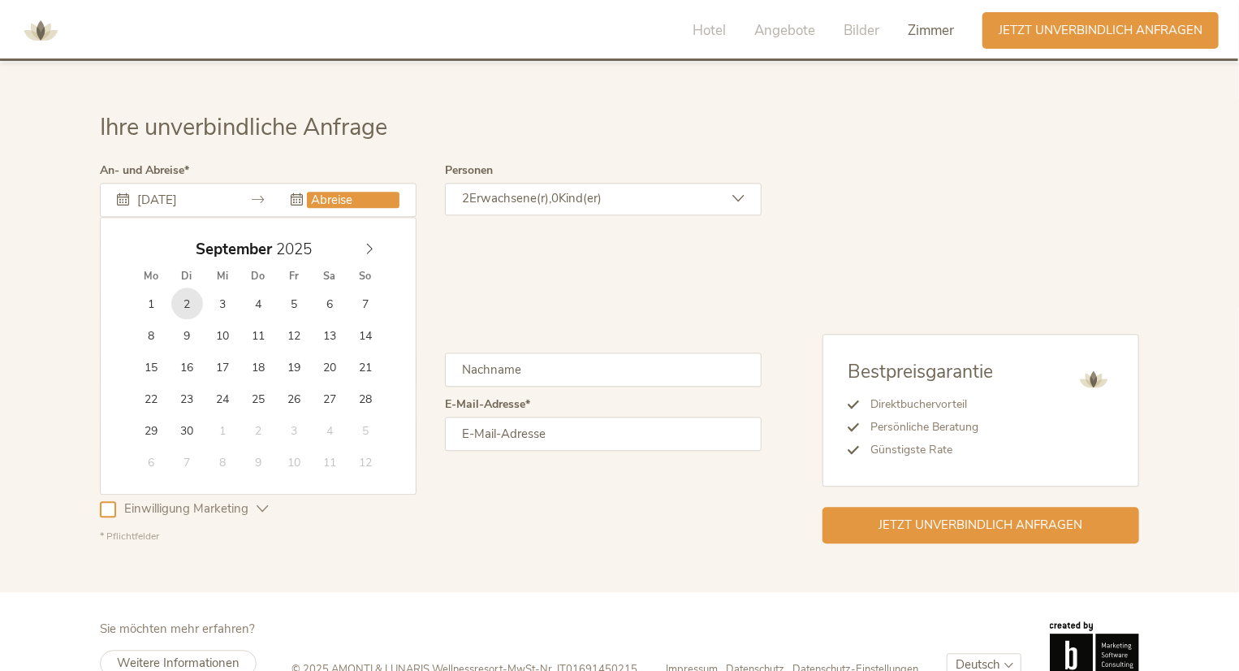
type input "[DATE]"
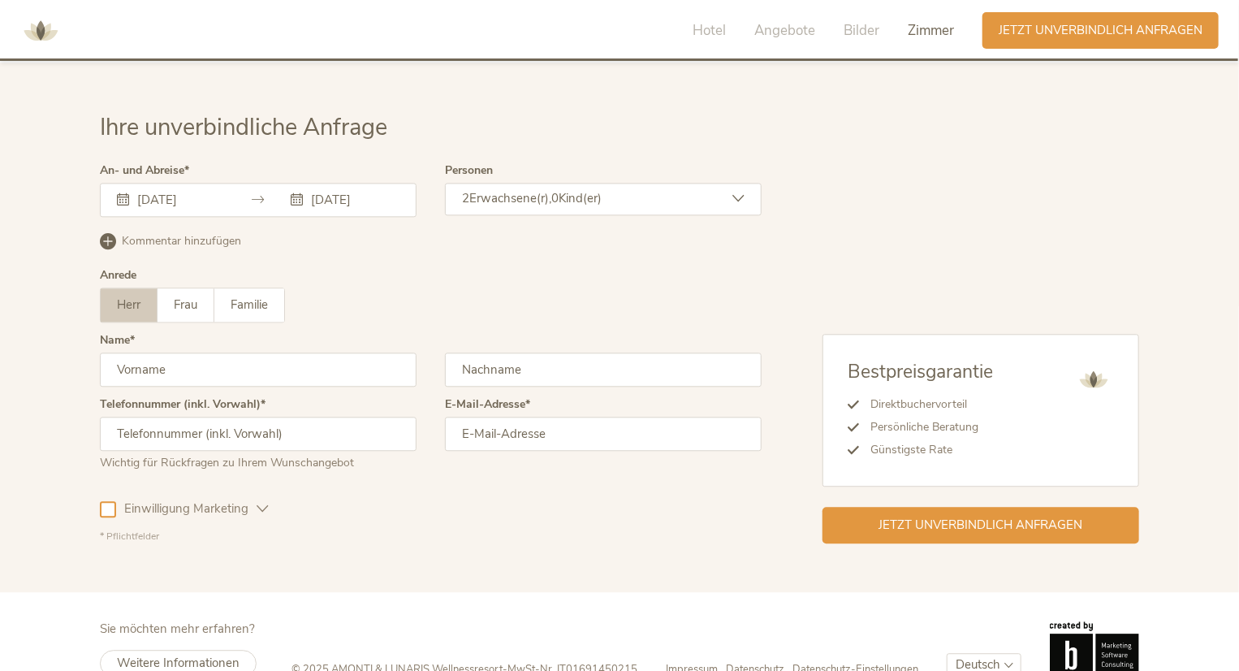
click at [189, 296] on span "Frau" at bounding box center [186, 304] width 24 height 16
click at [206, 352] on input "text" at bounding box center [258, 369] width 317 height 34
type input "Leonora"
type input "Leu"
type input "0794075231"
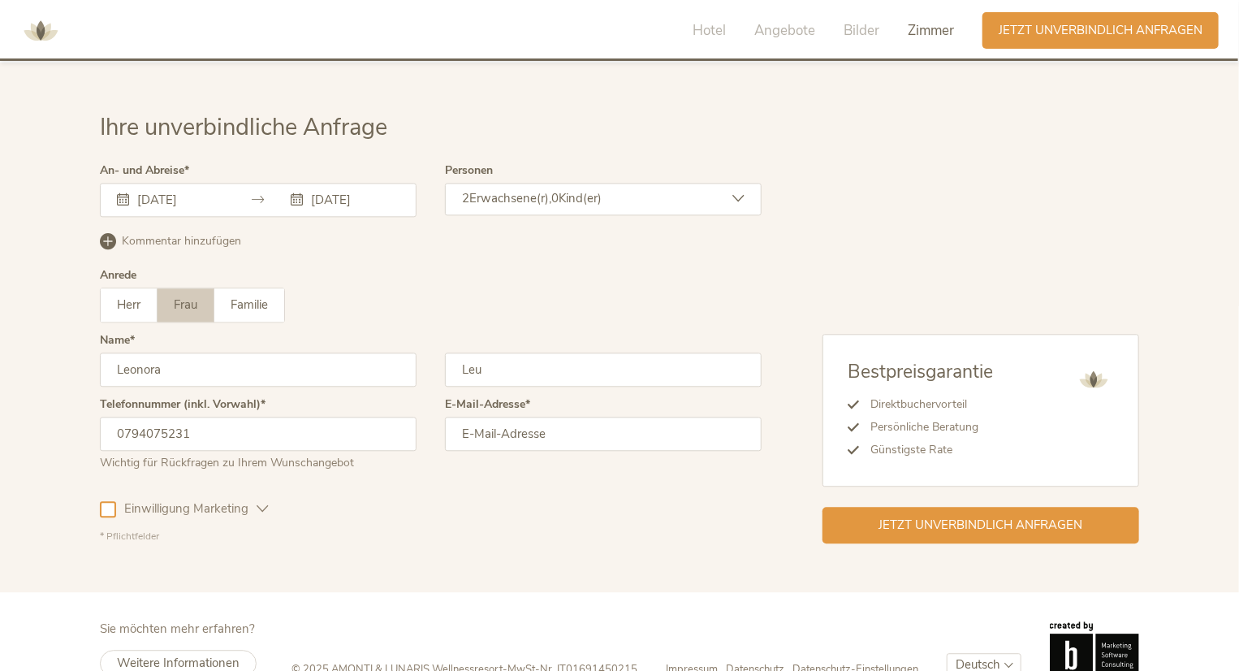
type input "[EMAIL_ADDRESS][DOMAIN_NAME]"
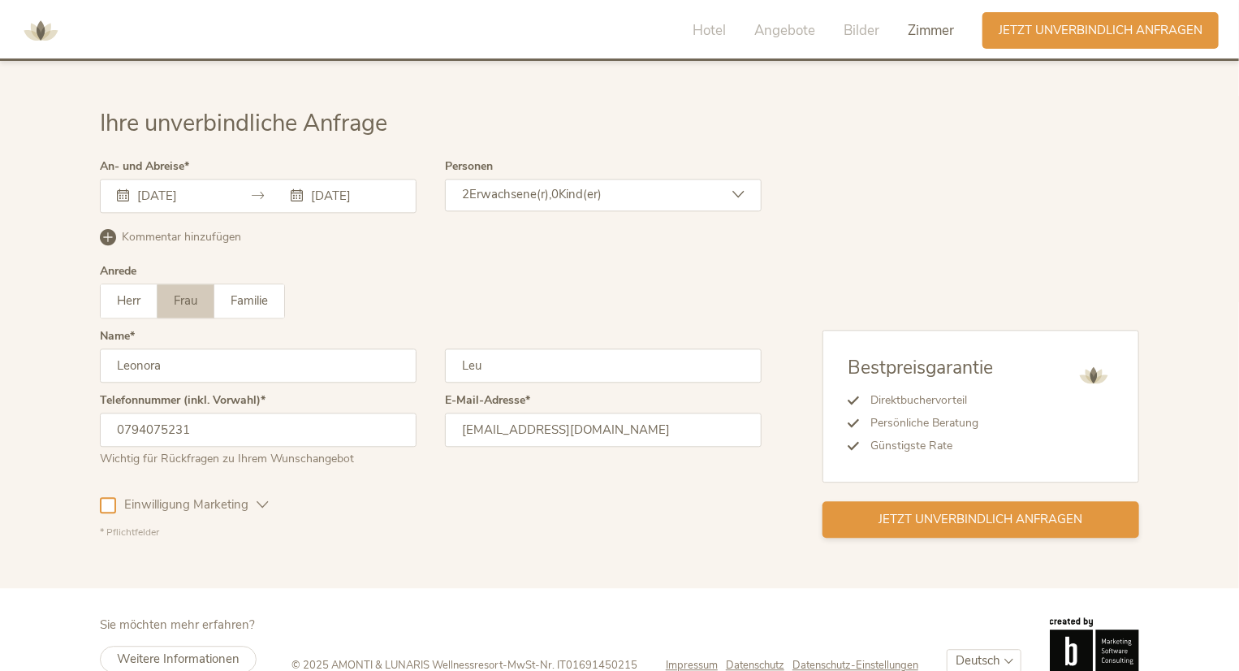
click at [896, 511] on span "Jetzt unverbindlich anfragen" at bounding box center [981, 519] width 204 height 17
